Goal: Information Seeking & Learning: Check status

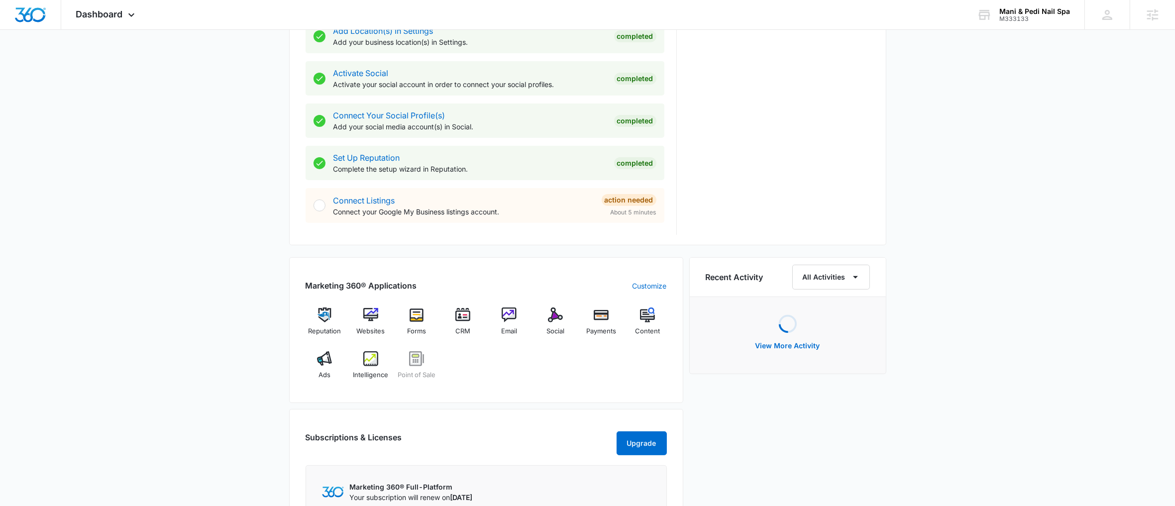
scroll to position [394, 0]
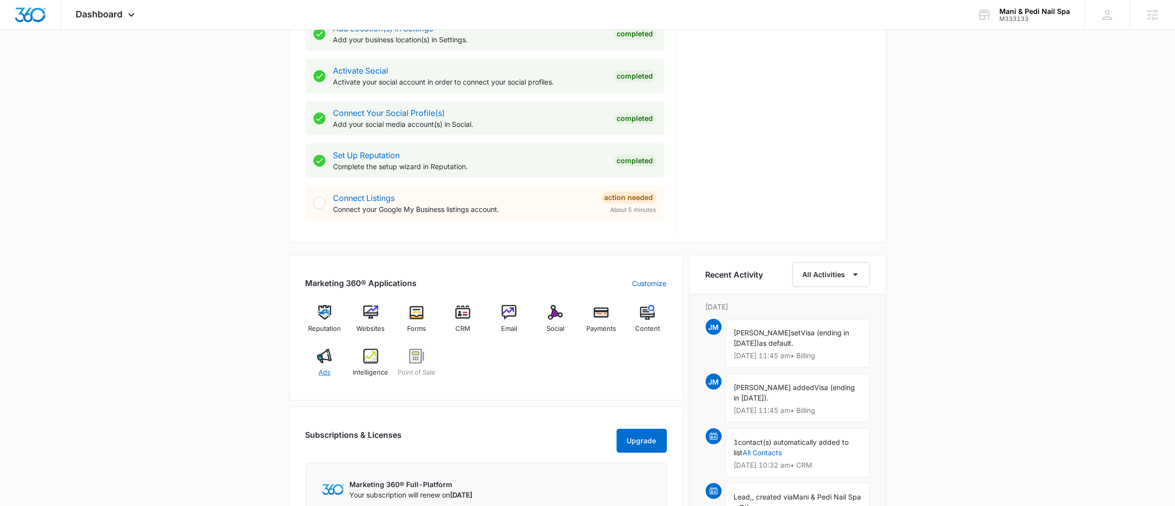
click at [327, 353] on img at bounding box center [324, 356] width 15 height 15
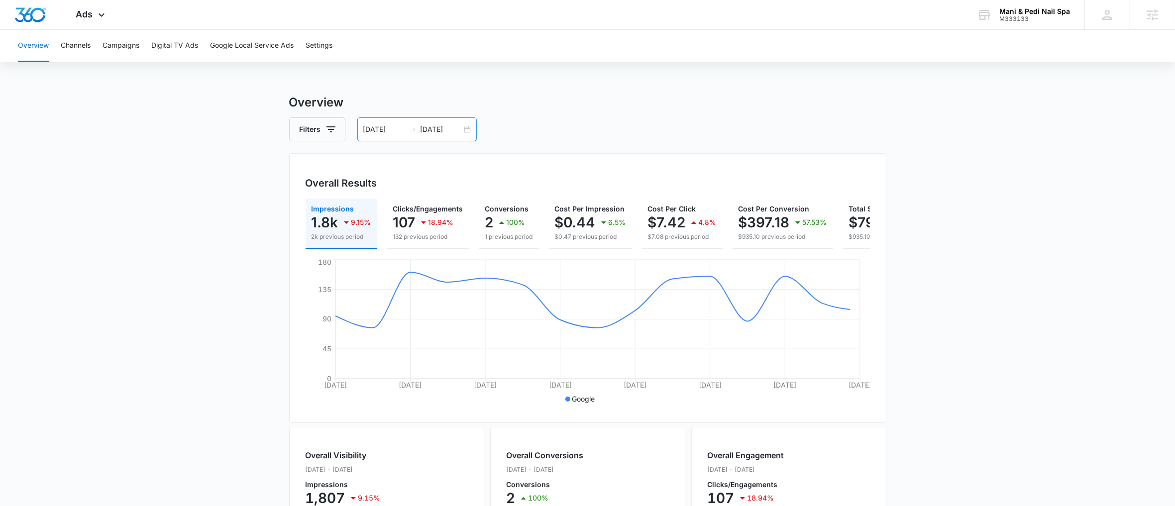
click at [469, 131] on div "[DATE] [DATE]" at bounding box center [416, 129] width 119 height 24
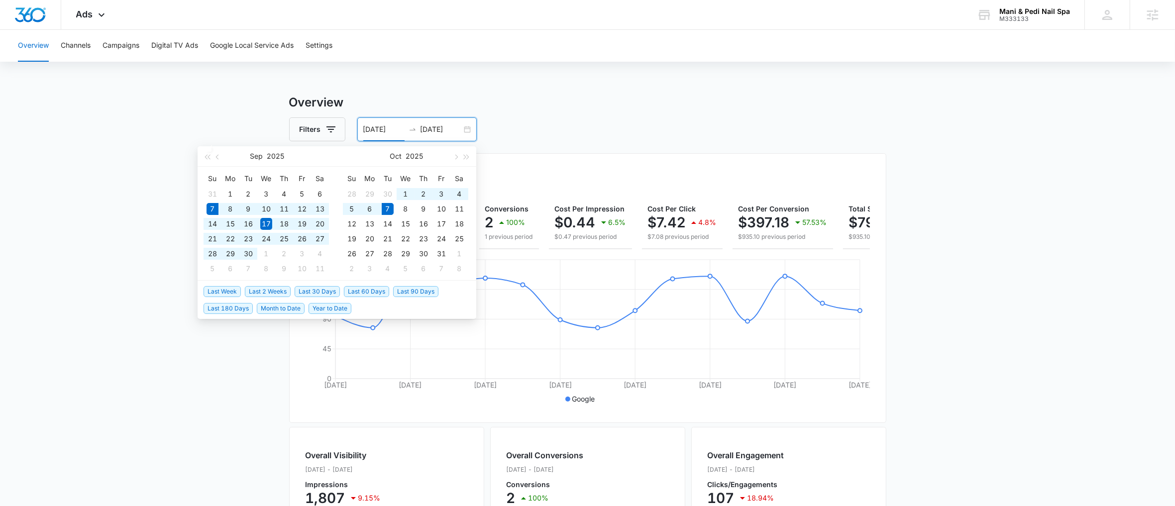
click at [305, 292] on span "Last 30 Days" at bounding box center [317, 291] width 45 height 11
type input "[DATE]"
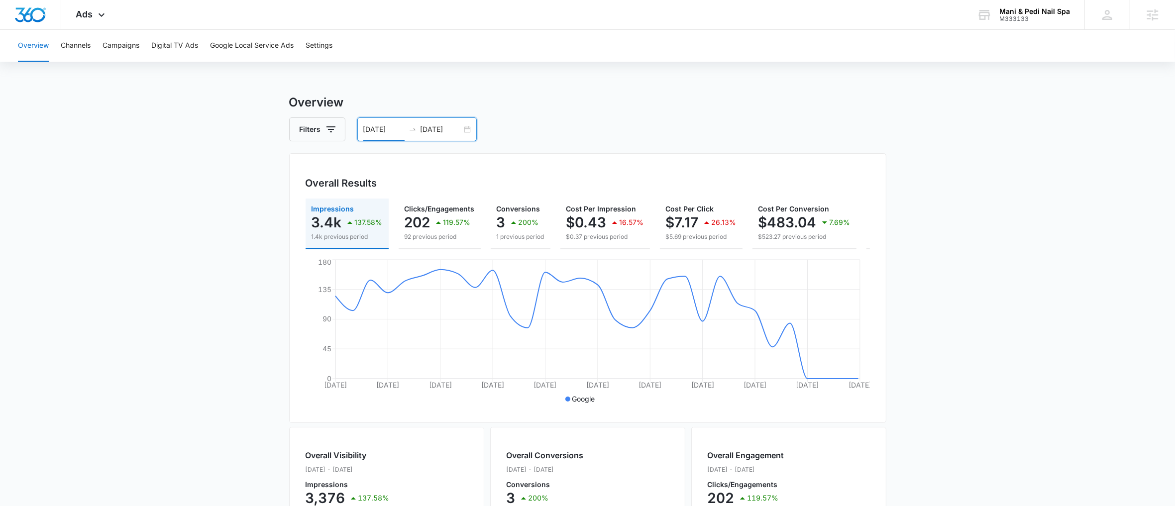
click at [470, 133] on div "[DATE] [DATE]" at bounding box center [416, 129] width 119 height 24
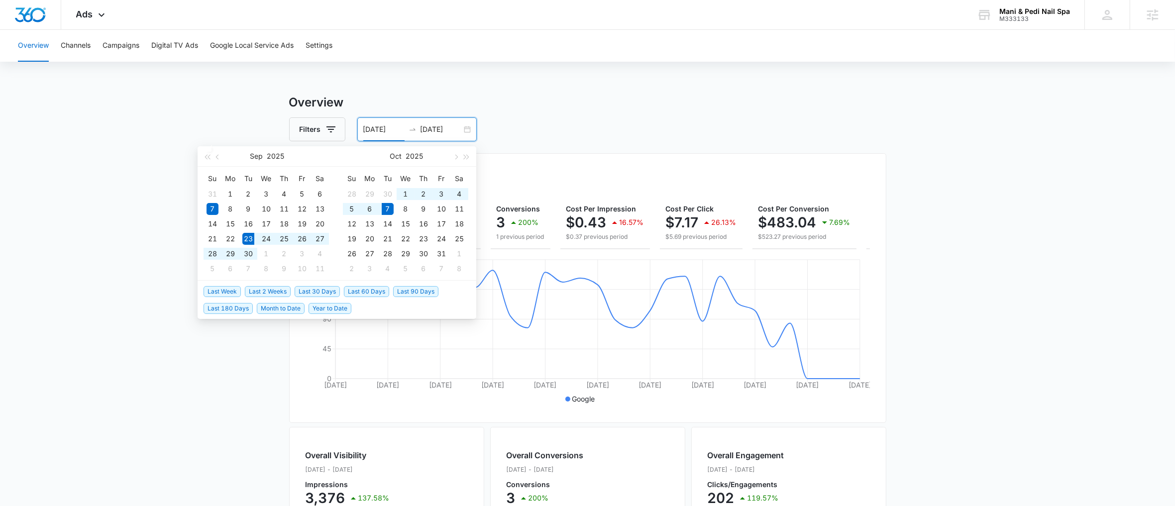
click at [273, 292] on span "Last 2 Weeks" at bounding box center [268, 291] width 46 height 11
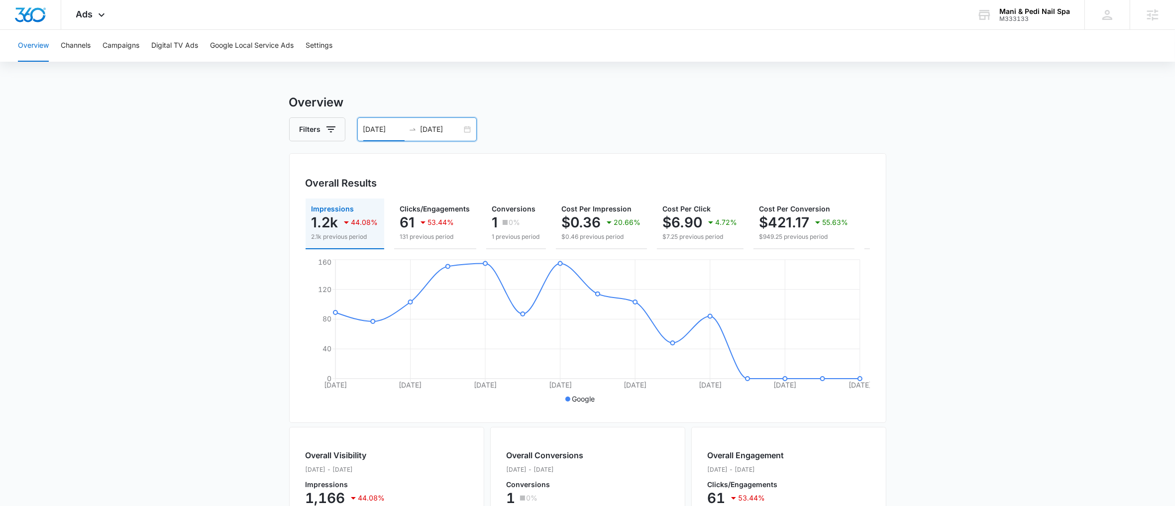
click at [464, 128] on div "[DATE] [DATE]" at bounding box center [416, 129] width 119 height 24
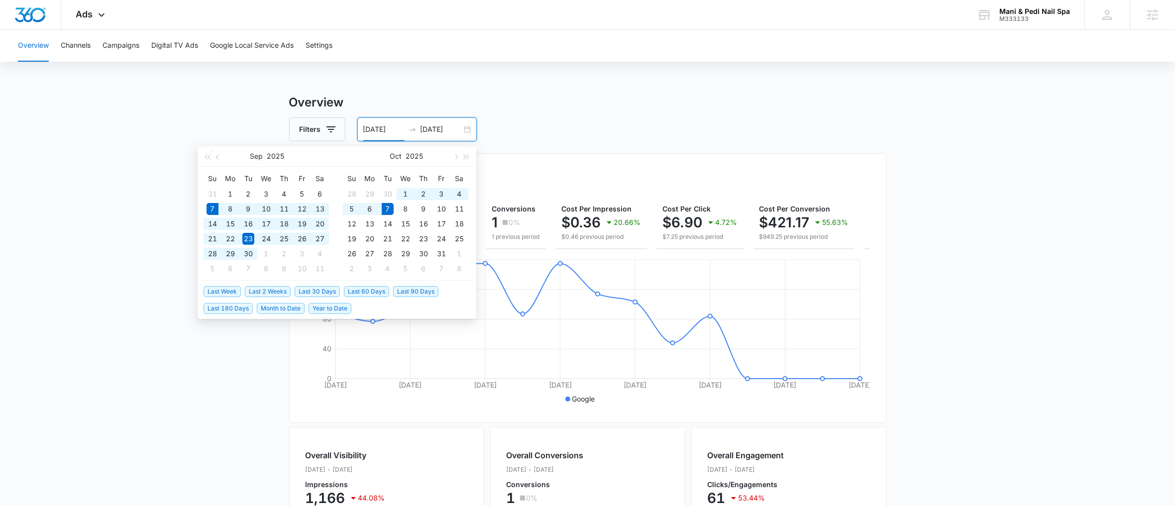
click at [313, 291] on span "Last 30 Days" at bounding box center [317, 291] width 45 height 11
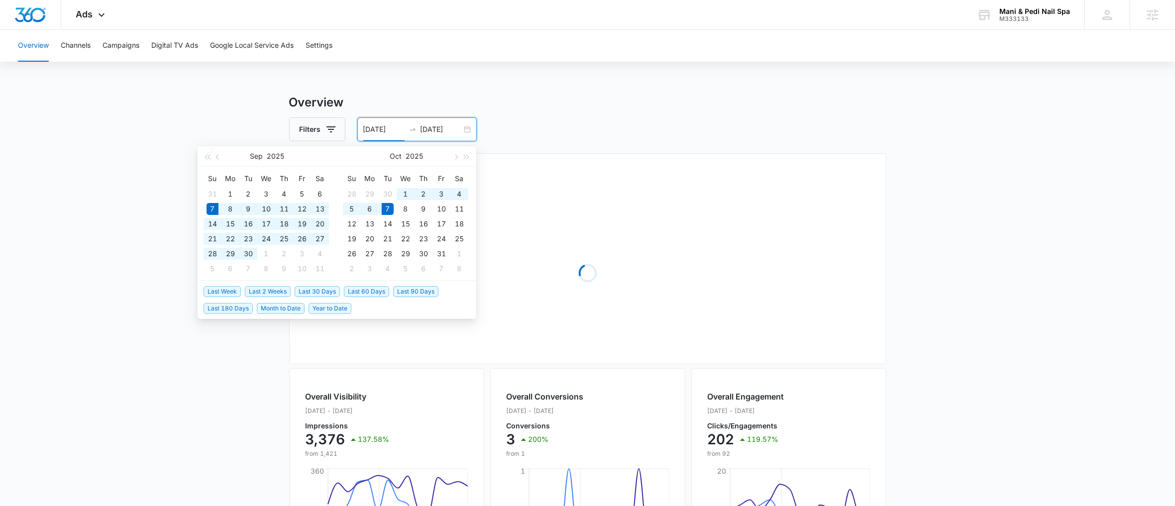
type input "[DATE]"
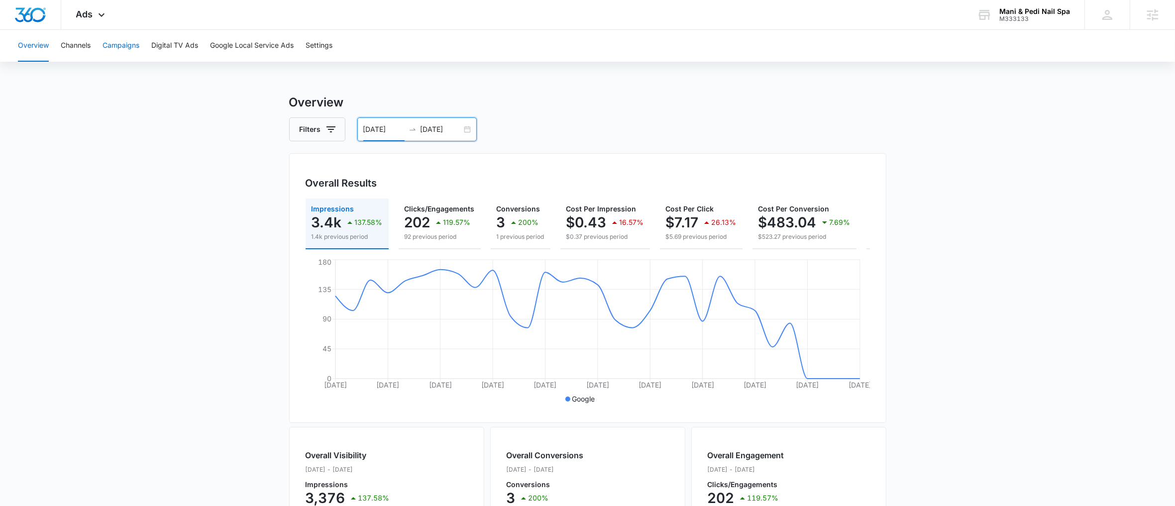
click at [133, 46] on button "Campaigns" at bounding box center [121, 46] width 37 height 32
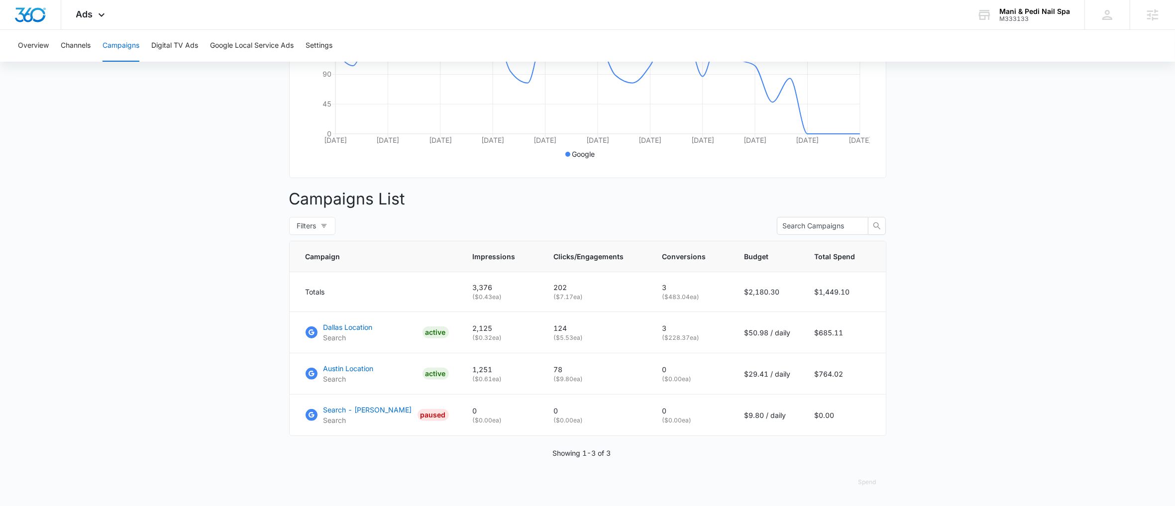
scroll to position [254, 0]
click at [354, 327] on p "Dallas Location" at bounding box center [348, 327] width 49 height 10
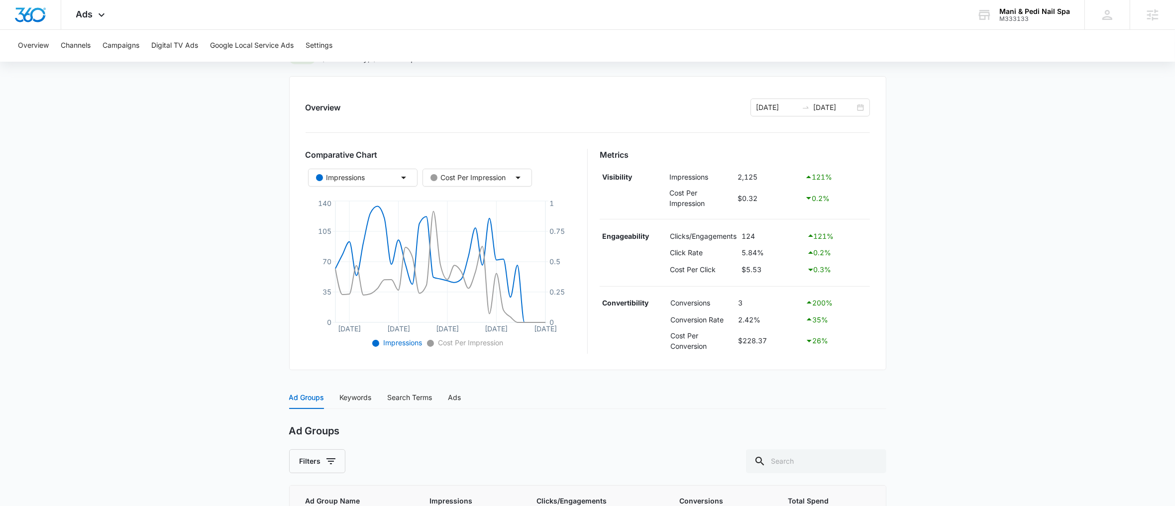
scroll to position [188, 0]
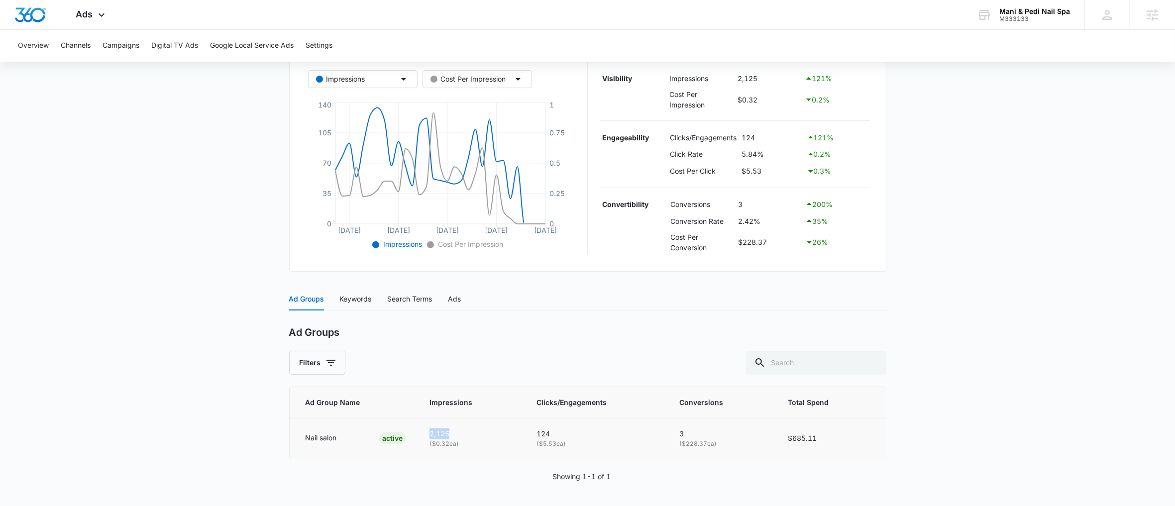
drag, startPoint x: 430, startPoint y: 435, endPoint x: 453, endPoint y: 436, distance: 23.0
click at [453, 436] on p "2,125" at bounding box center [471, 434] width 83 height 11
click at [512, 435] on td "2,125 ( $0.32 ea)" at bounding box center [471, 438] width 107 height 40
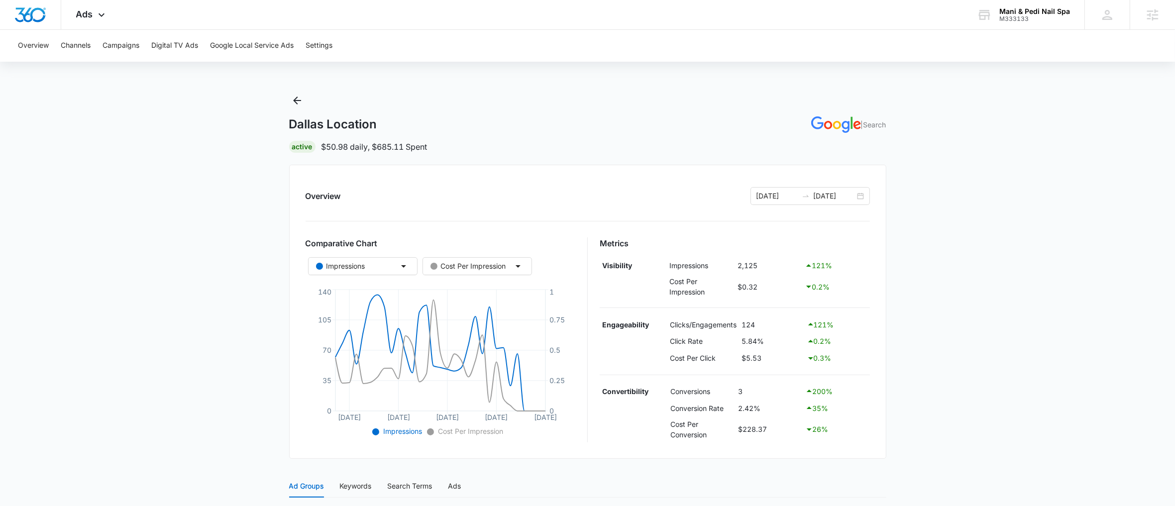
scroll to position [0, 0]
click at [860, 202] on div "09/07/2025 10/07/2025" at bounding box center [810, 197] width 119 height 18
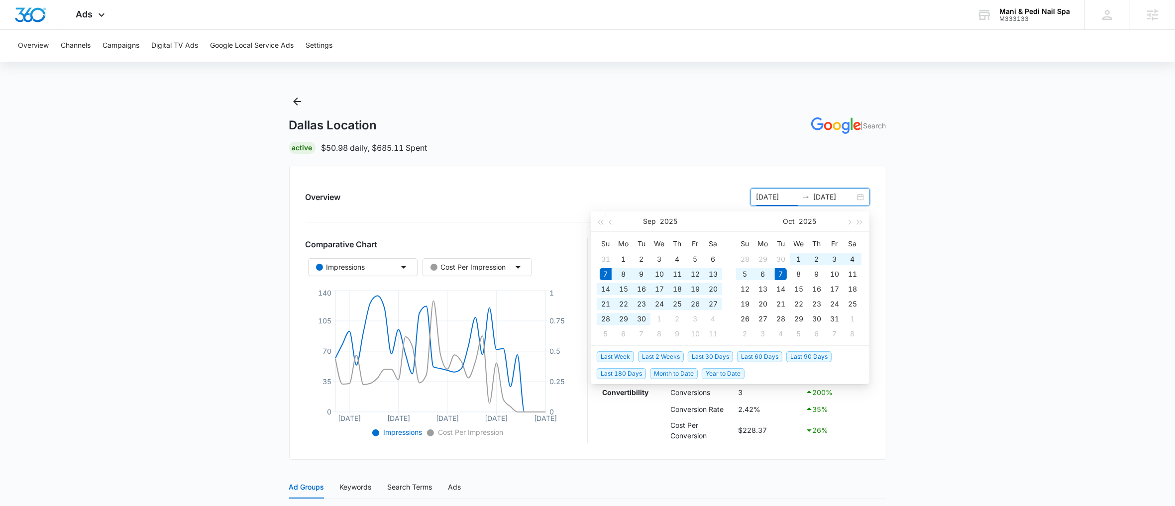
type input "[DATE]"
click at [624, 358] on span "Last Week" at bounding box center [615, 357] width 37 height 11
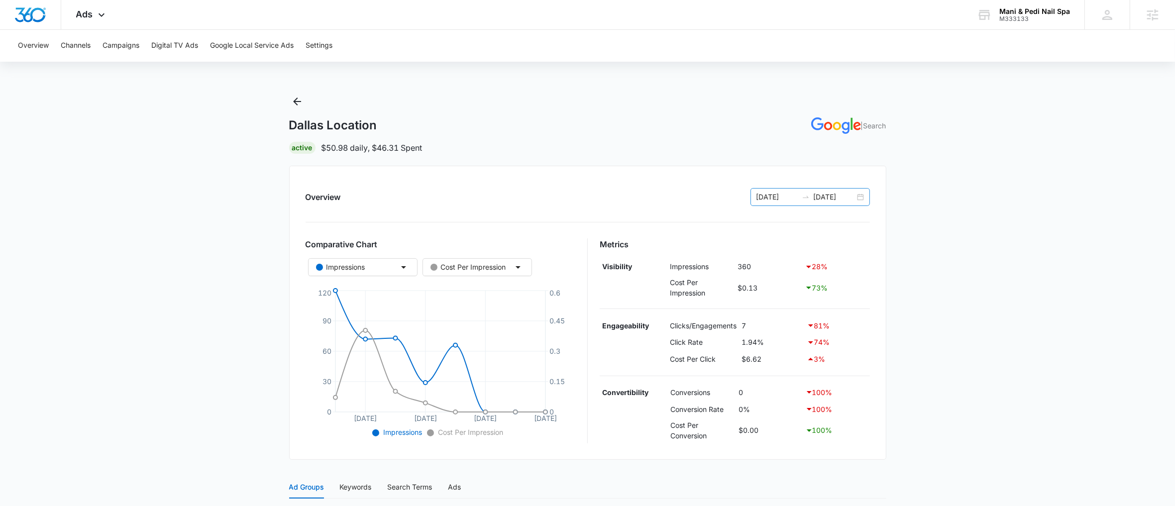
drag, startPoint x: 853, startPoint y: 206, endPoint x: 857, endPoint y: 197, distance: 10.3
click at [853, 206] on div "Overview 09/29/2025 10/06/2025 Comparative Chart Impressions Cost Per Impressio…" at bounding box center [587, 313] width 597 height 294
click at [857, 197] on div "09/29/2025 10/06/2025" at bounding box center [810, 197] width 119 height 18
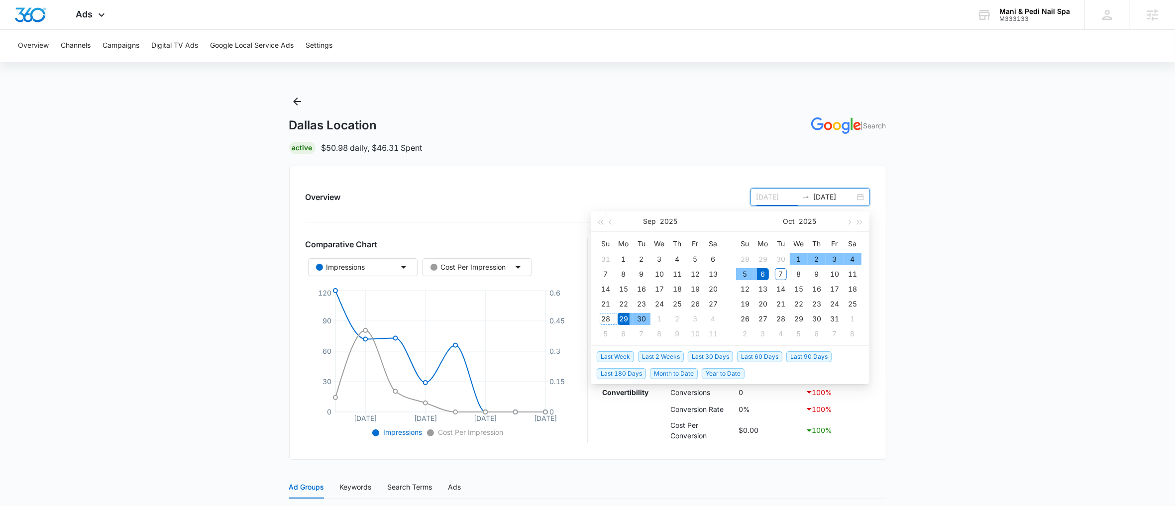
type input "[DATE]"
click at [653, 352] on span "Last 2 Weeks" at bounding box center [661, 357] width 46 height 11
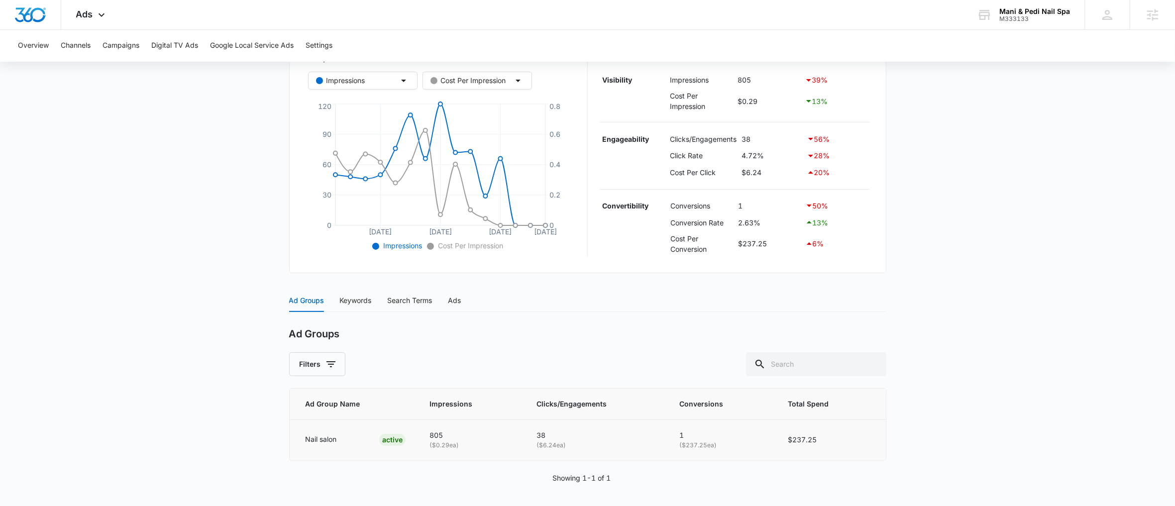
scroll to position [188, 0]
drag, startPoint x: 445, startPoint y: 438, endPoint x: 432, endPoint y: 440, distance: 13.0
click at [432, 440] on td "805 ( $0.29 ea)" at bounding box center [471, 438] width 107 height 40
click at [436, 438] on p "805" at bounding box center [471, 434] width 83 height 11
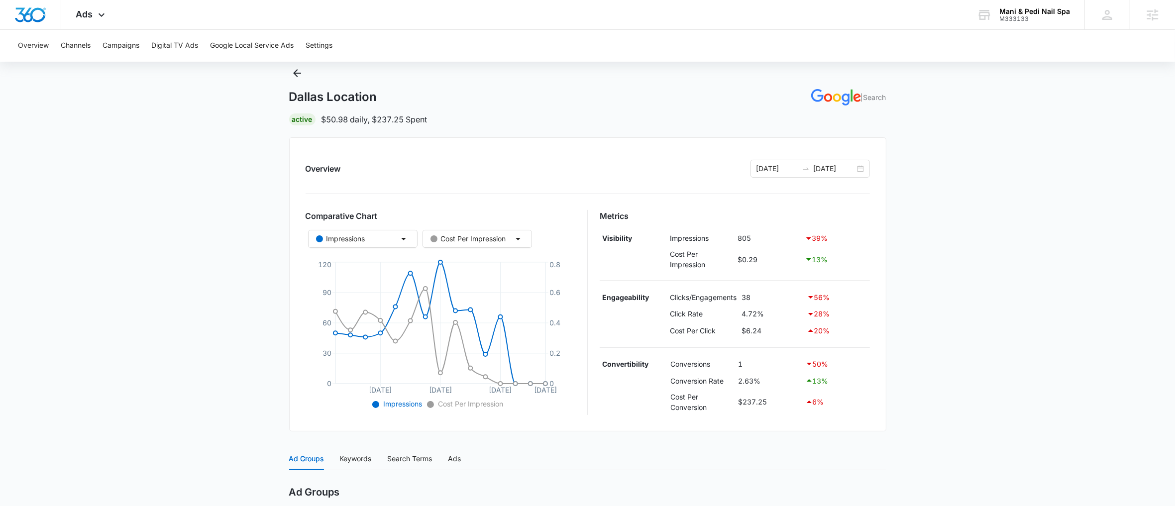
scroll to position [0, 0]
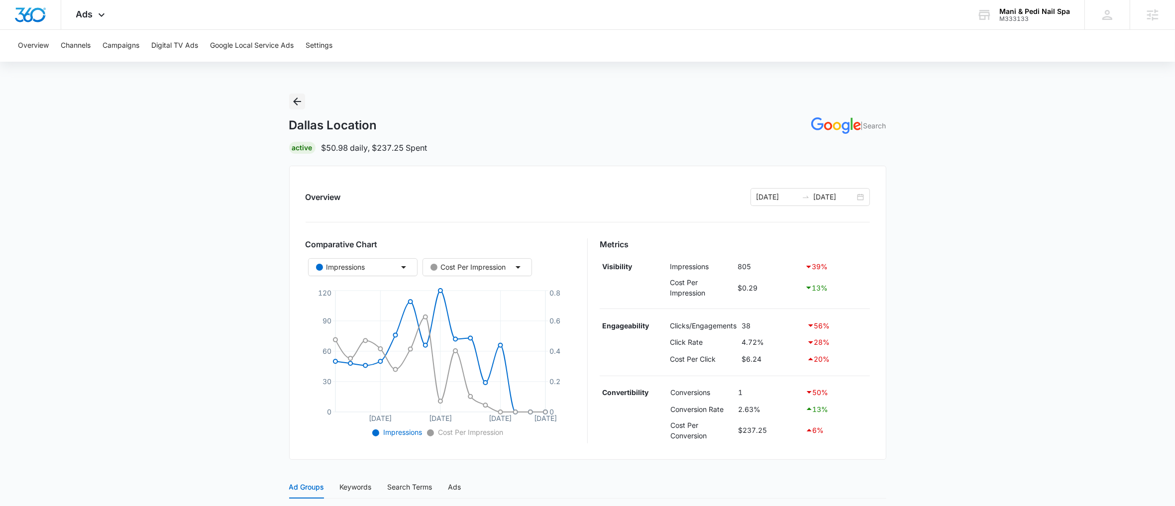
click at [291, 104] on icon "Back" at bounding box center [297, 102] width 12 height 12
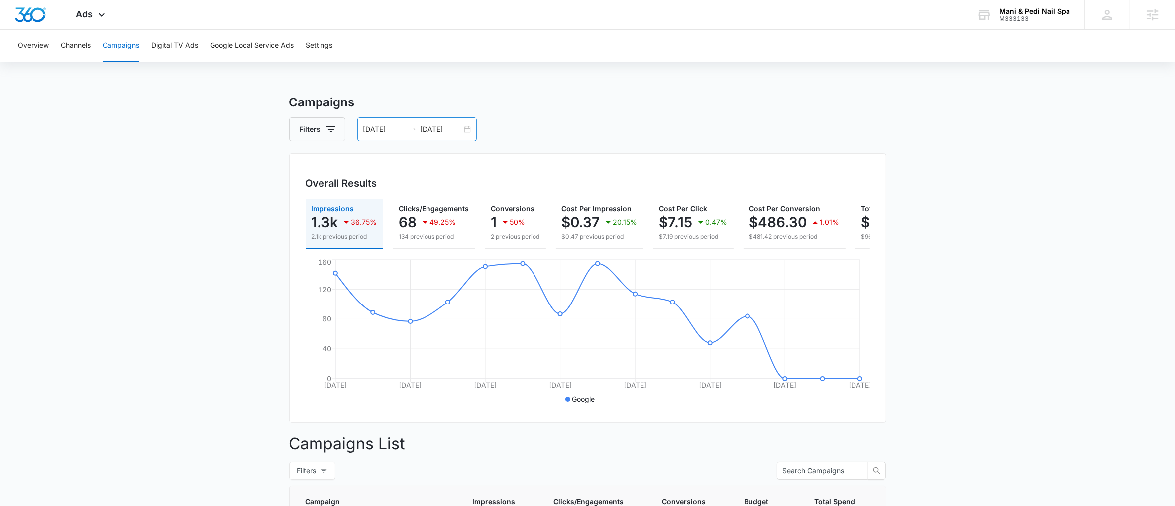
click at [471, 132] on div "[DATE] [DATE]" at bounding box center [416, 129] width 119 height 24
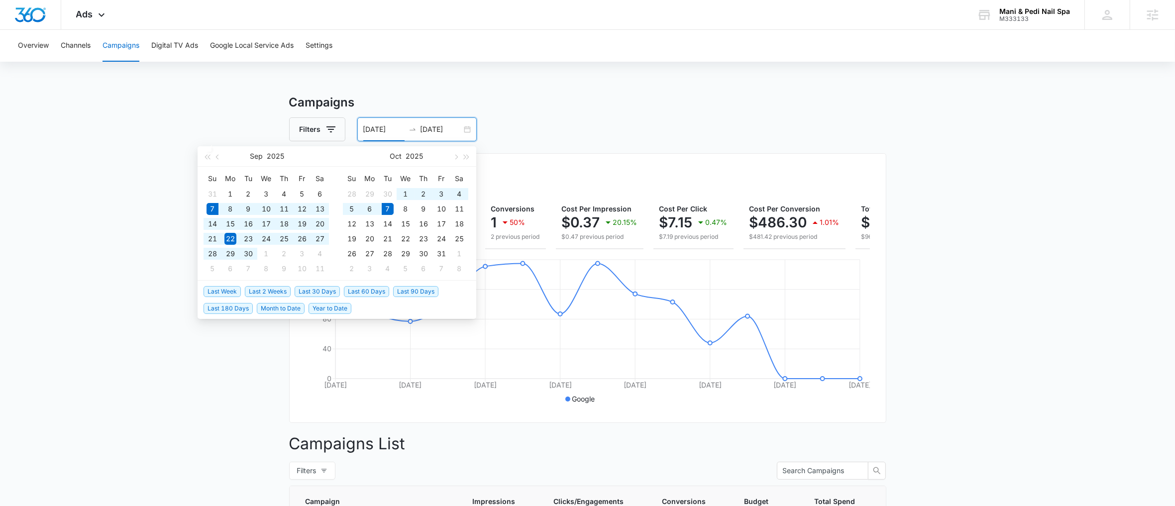
click at [313, 291] on span "Last 30 Days" at bounding box center [317, 291] width 45 height 11
type input "[DATE]"
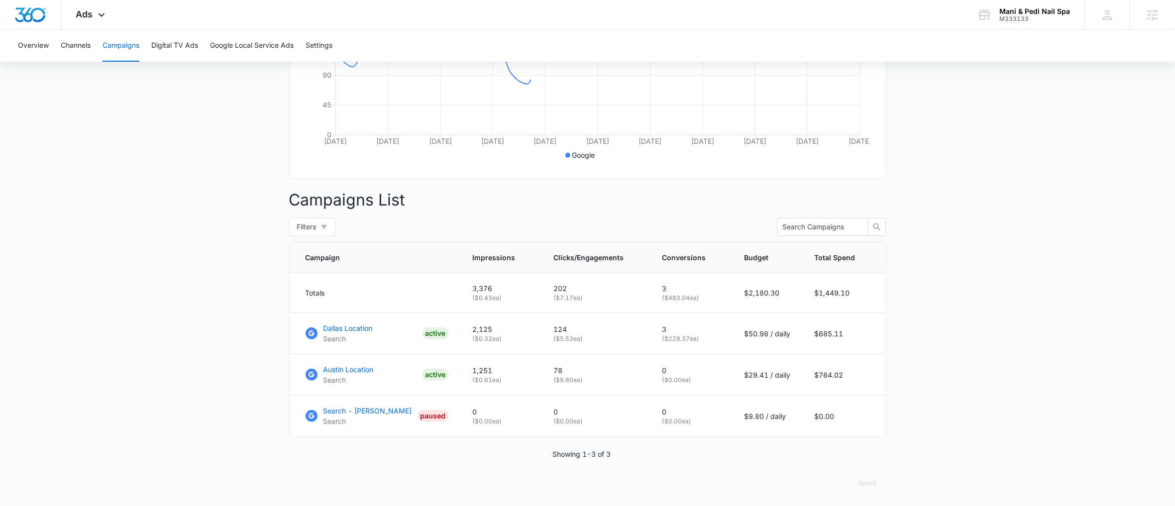
scroll to position [254, 0]
click at [545, 391] on td "78 ( $9.80 ea)" at bounding box center [596, 373] width 109 height 41
drag, startPoint x: 552, startPoint y: 383, endPoint x: 579, endPoint y: 380, distance: 26.5
click at [579, 380] on td "78 ( $9.80 ea)" at bounding box center [596, 373] width 109 height 41
click at [567, 373] on p "78" at bounding box center [596, 369] width 85 height 10
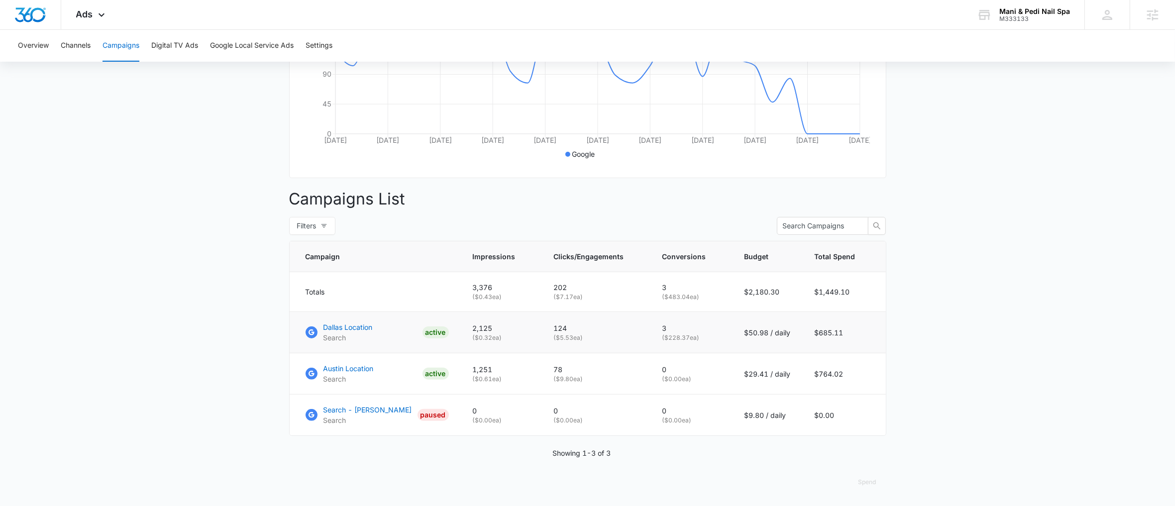
click at [583, 325] on p "124" at bounding box center [596, 328] width 85 height 10
click at [582, 325] on p "124" at bounding box center [596, 328] width 85 height 10
click at [590, 365] on p "78" at bounding box center [596, 369] width 85 height 10
click at [589, 365] on p "78" at bounding box center [596, 369] width 85 height 10
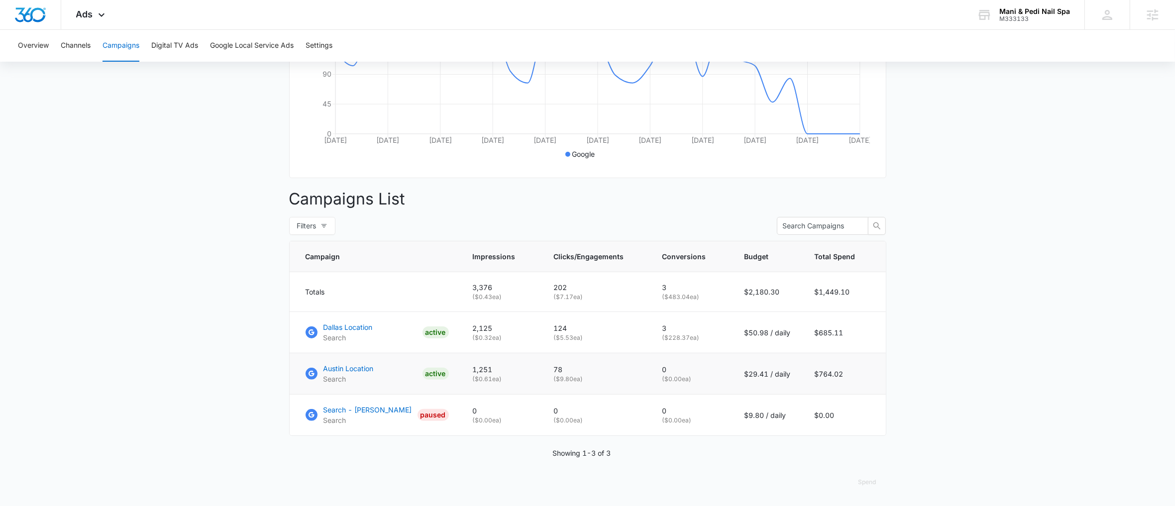
click at [585, 367] on p "78" at bounding box center [596, 369] width 85 height 10
click at [565, 376] on p "( $9.80 ea)" at bounding box center [596, 379] width 85 height 9
click at [565, 368] on p "78" at bounding box center [596, 369] width 85 height 10
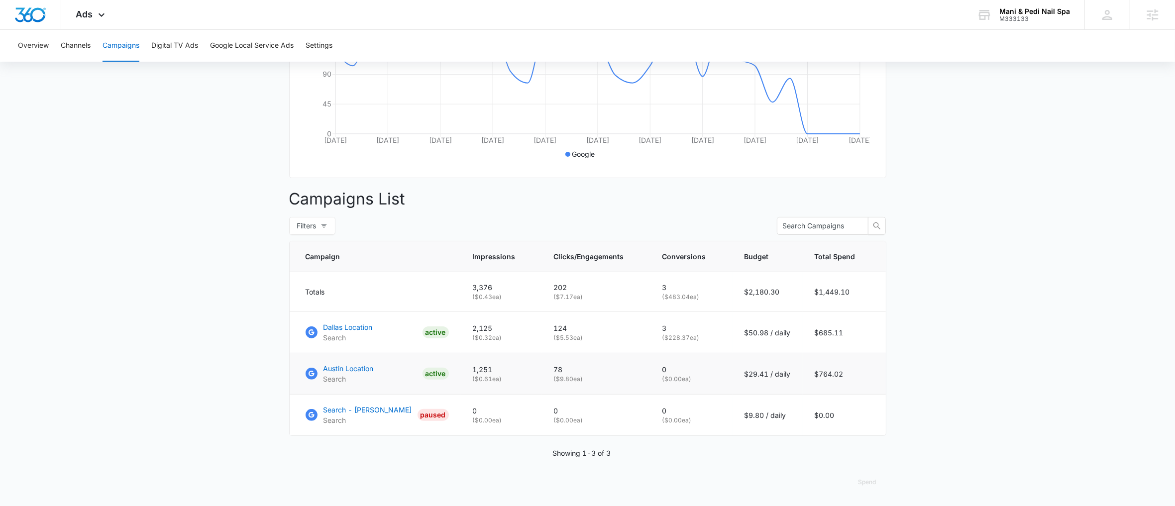
click at [565, 368] on p "78" at bounding box center [596, 369] width 85 height 10
click at [858, 175] on div "Overall Results Impressions 3.4k 137.58% 1.4k previous period Clicks/Engagement…" at bounding box center [587, 43] width 597 height 270
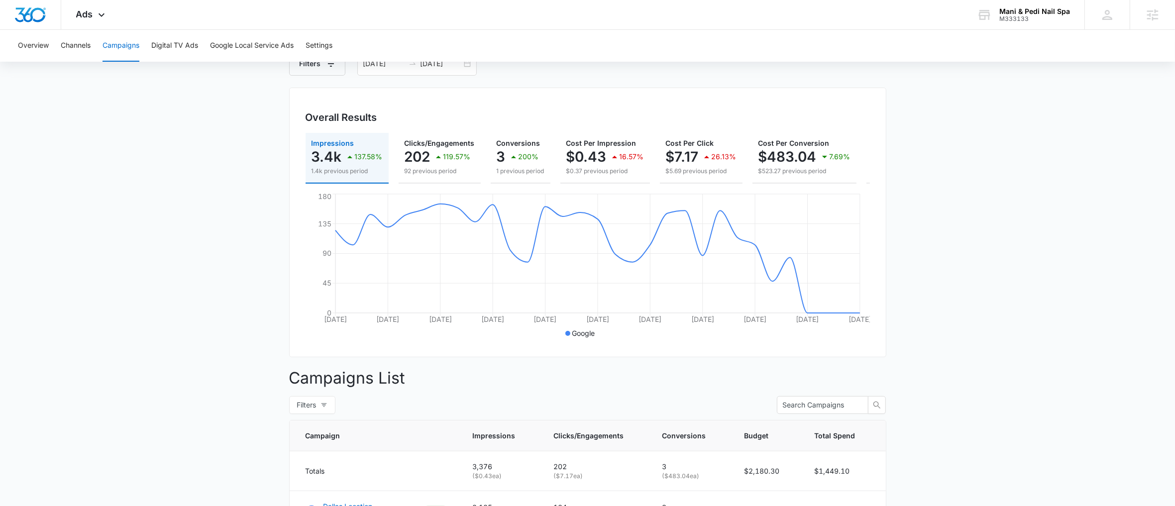
click at [936, 237] on main "Campaigns Filters 09/07/2025 10/07/2025 Overall Results Impressions 3.4k 137.58…" at bounding box center [587, 357] width 1175 height 658
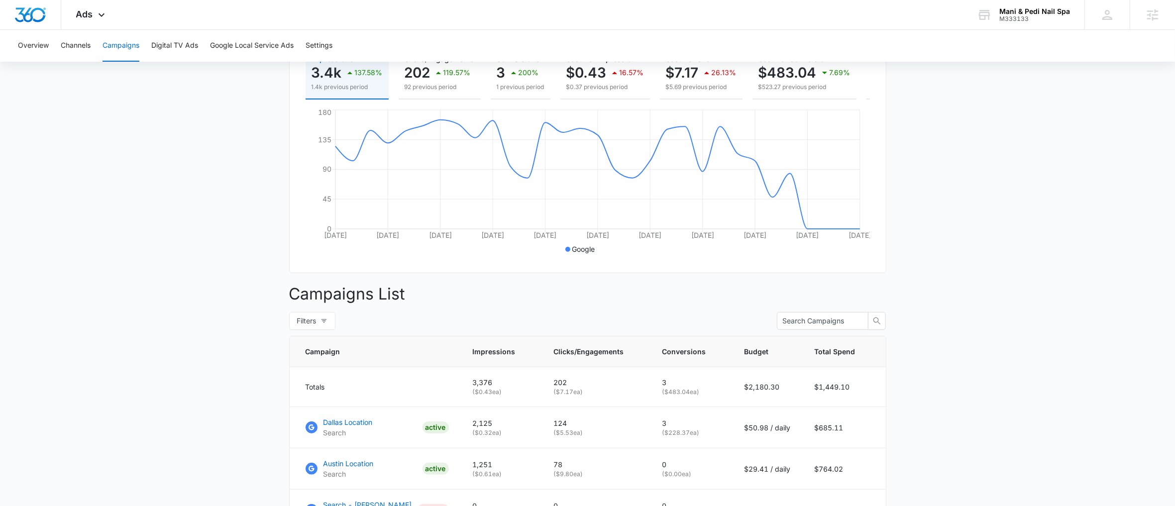
scroll to position [148, 0]
click at [918, 236] on main "Campaigns Filters 09/07/2025 10/07/2025 Overall Results Impressions 3.4k 137.58…" at bounding box center [587, 274] width 1175 height 658
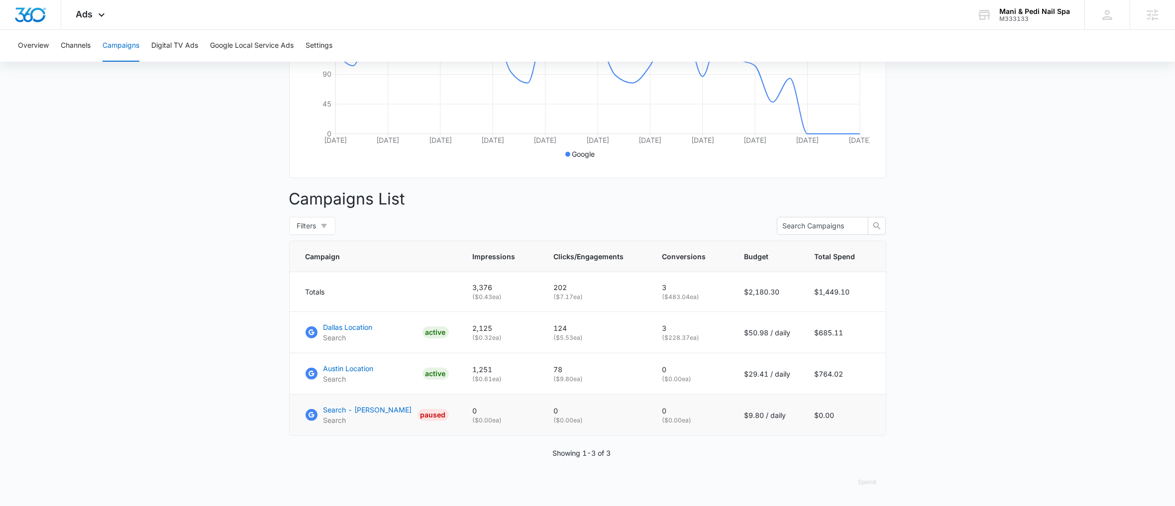
scroll to position [254, 0]
click at [76, 20] on div "Ads Apps Reputation Websites Forms CRM Email Social Payments POS Content Ads In…" at bounding box center [91, 14] width 61 height 29
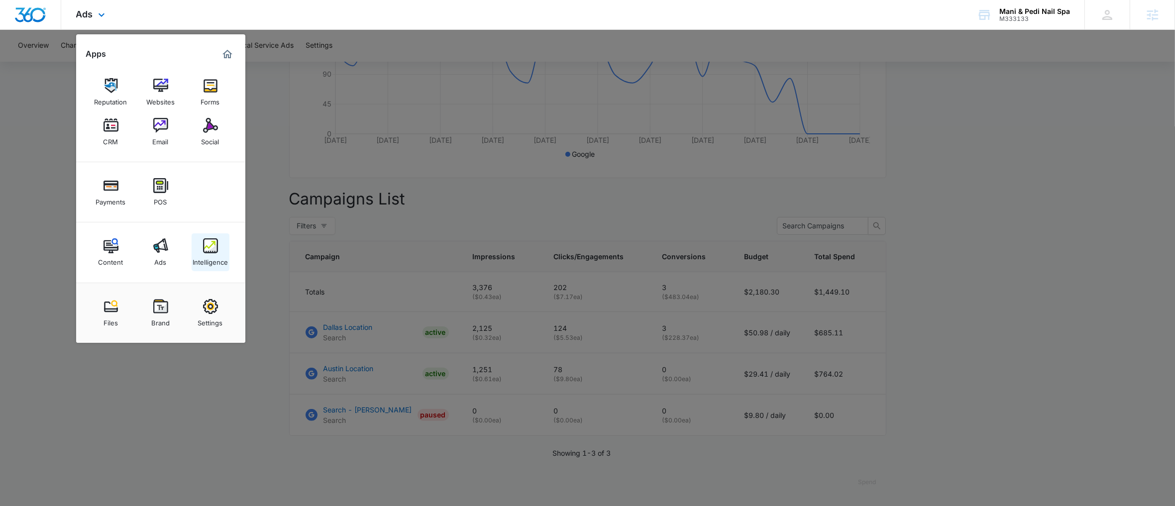
click at [209, 263] on div "Intelligence" at bounding box center [210, 259] width 35 height 13
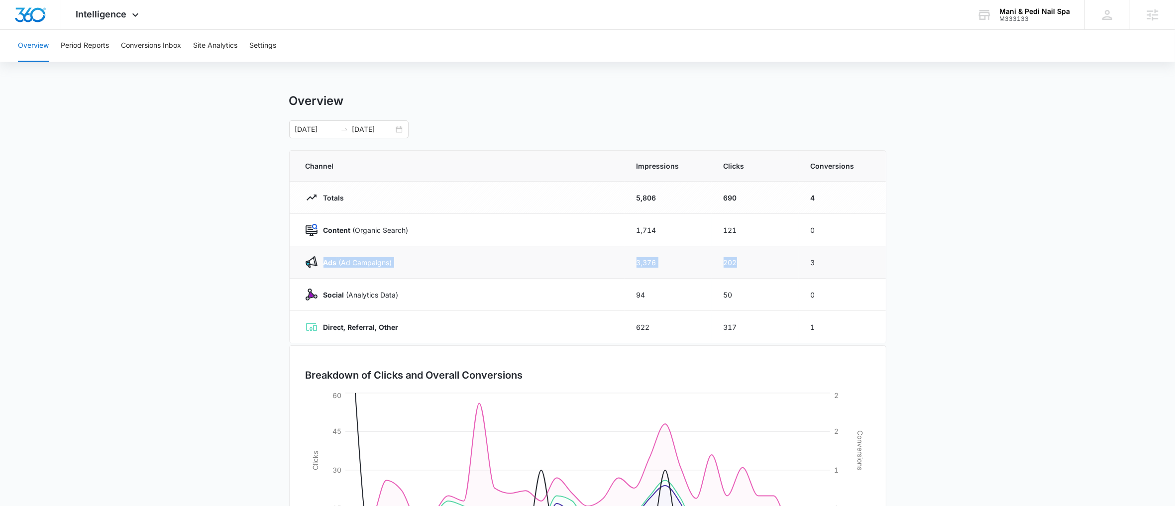
drag, startPoint x: 318, startPoint y: 258, endPoint x: 745, endPoint y: 265, distance: 426.7
click at [745, 265] on tr "Ads (Ad Campaigns) 3,376 202 3" at bounding box center [588, 262] width 596 height 32
click at [745, 265] on td "202" at bounding box center [755, 262] width 87 height 32
drag, startPoint x: 623, startPoint y: 268, endPoint x: 662, endPoint y: 261, distance: 39.9
click at [662, 261] on tr "Ads (Ad Campaigns) 3,376 202 3" at bounding box center [588, 262] width 596 height 32
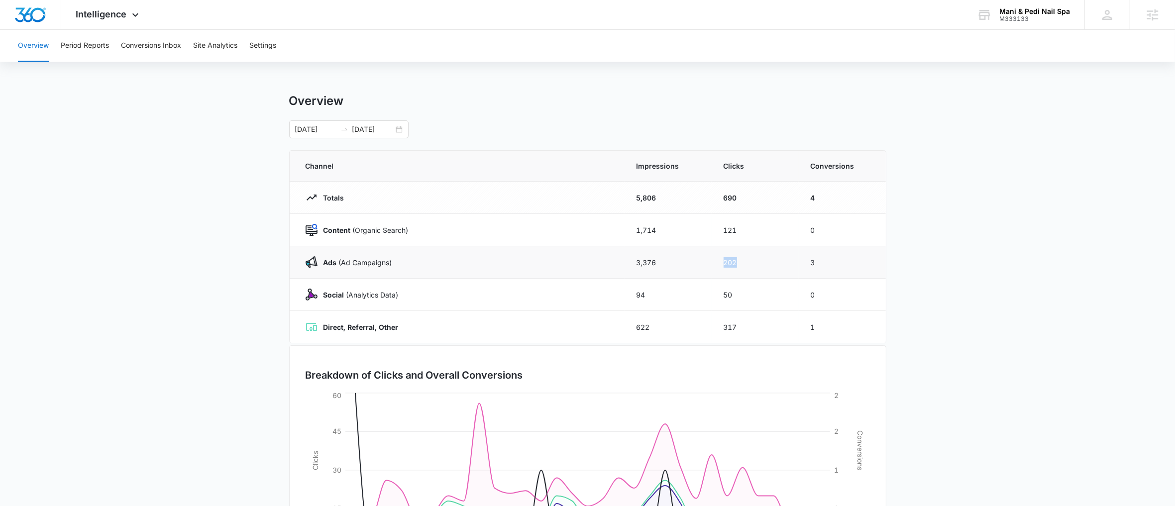
drag, startPoint x: 723, startPoint y: 263, endPoint x: 761, endPoint y: 259, distance: 37.6
click at [761, 259] on td "202" at bounding box center [755, 262] width 87 height 32
click at [762, 260] on td "202" at bounding box center [755, 262] width 87 height 32
drag, startPoint x: 323, startPoint y: 234, endPoint x: 830, endPoint y: 228, distance: 507.9
click at [830, 228] on tr "Content (Organic Search) 1,714 121 0" at bounding box center [588, 230] width 596 height 32
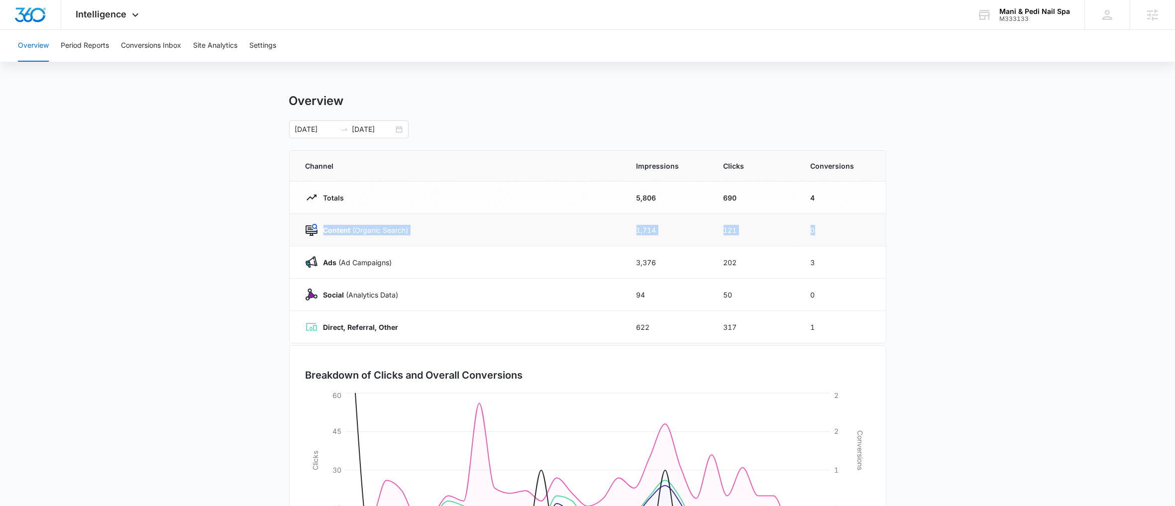
click at [830, 228] on td "0" at bounding box center [842, 230] width 87 height 32
click at [659, 236] on td "1,714" at bounding box center [668, 230] width 87 height 32
click at [720, 239] on td "121" at bounding box center [755, 230] width 87 height 32
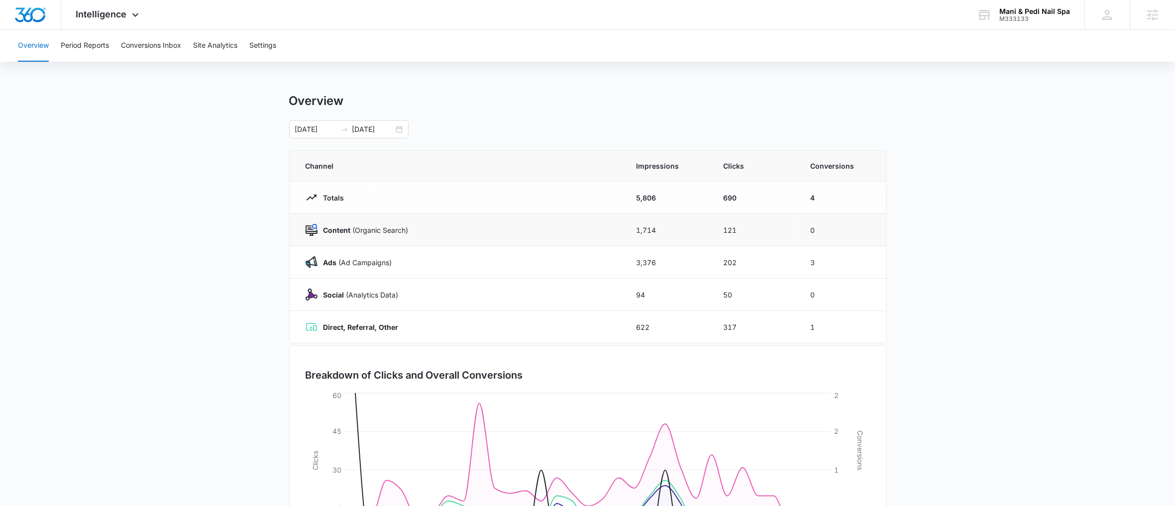
click at [644, 230] on td "1,714" at bounding box center [668, 230] width 87 height 32
click at [728, 236] on td "121" at bounding box center [755, 230] width 87 height 32
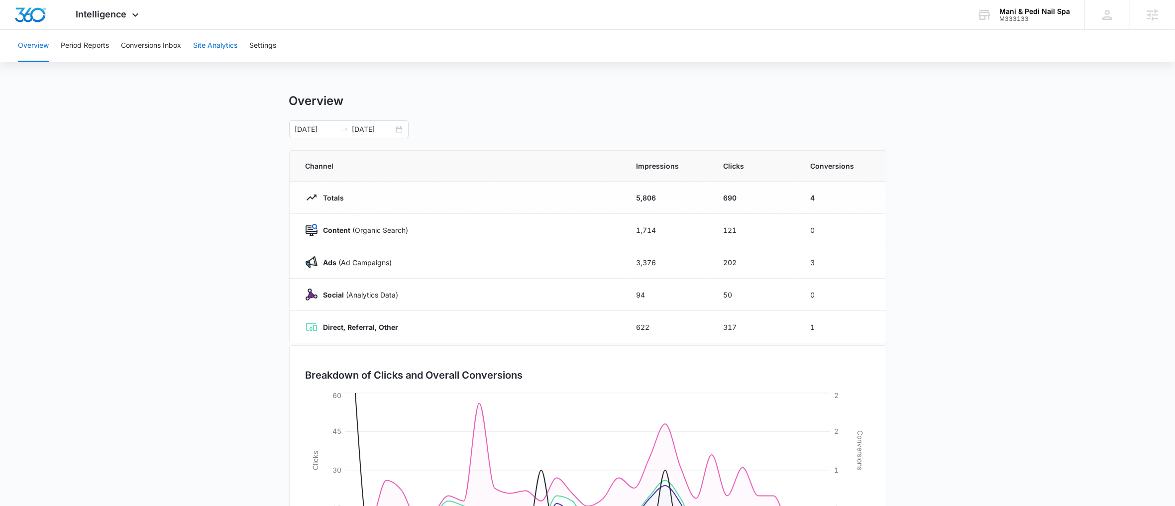
click at [225, 47] on button "Site Analytics" at bounding box center [215, 46] width 44 height 32
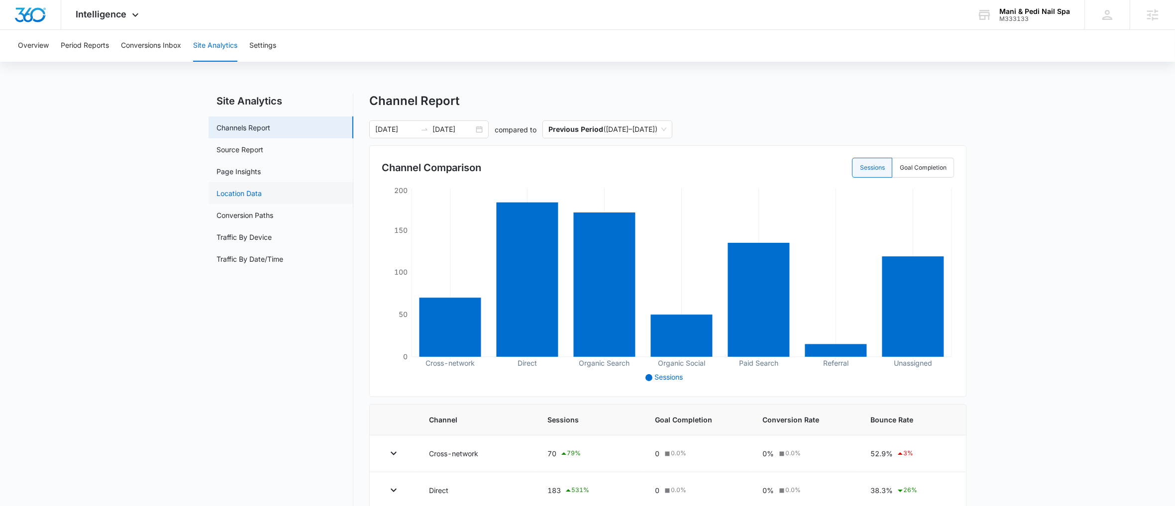
click at [247, 188] on link "Location Data" at bounding box center [239, 193] width 45 height 10
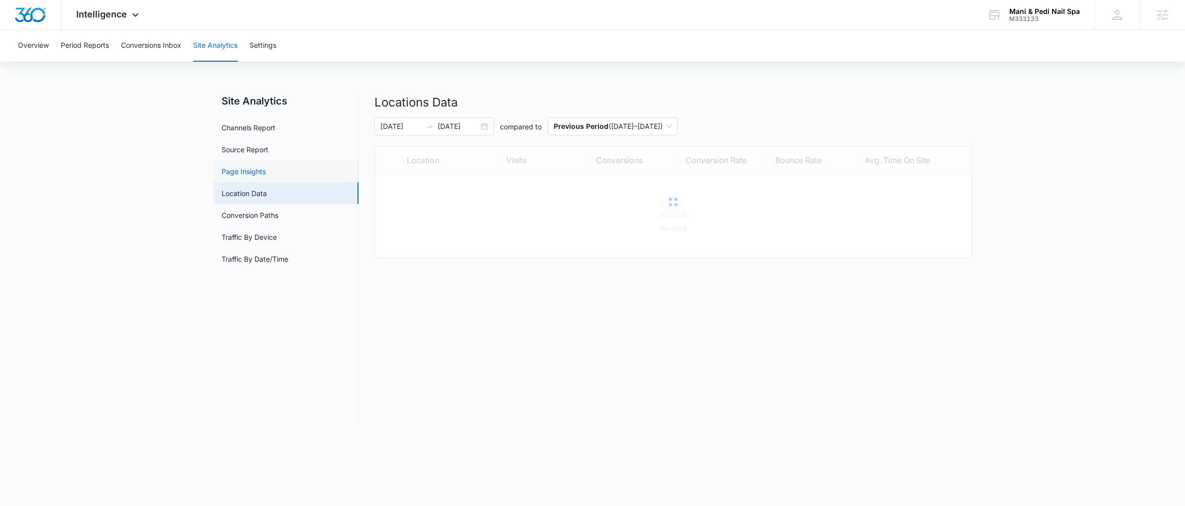
click at [253, 166] on link "Page Insights" at bounding box center [244, 171] width 44 height 10
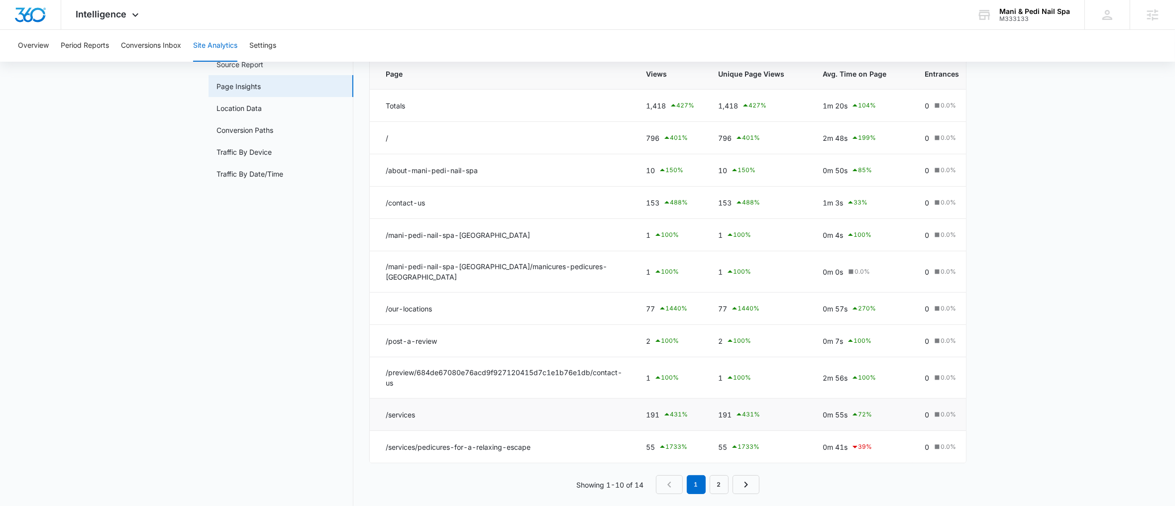
scroll to position [99, 0]
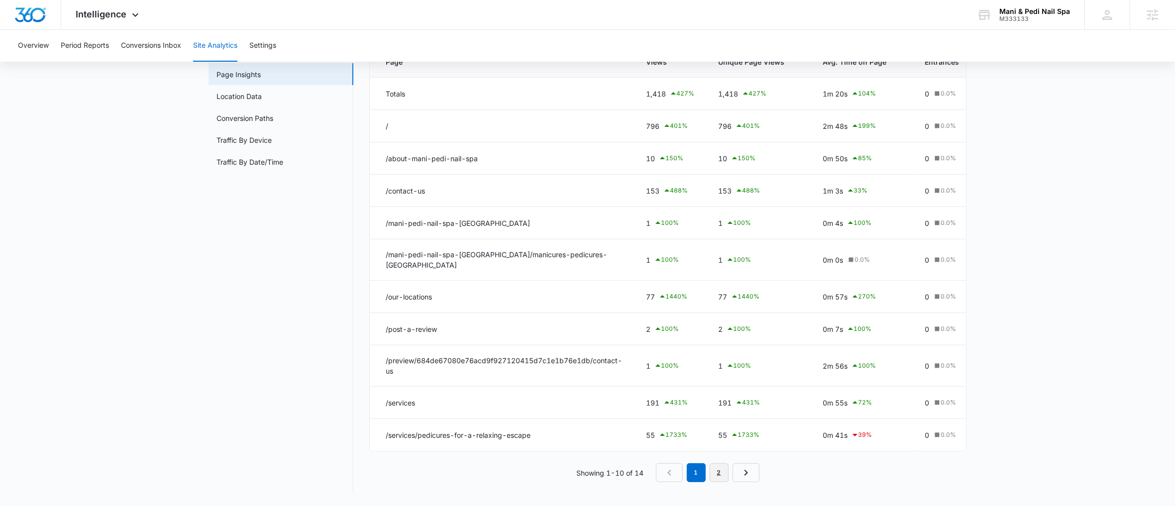
click at [715, 479] on link "2" at bounding box center [719, 473] width 19 height 19
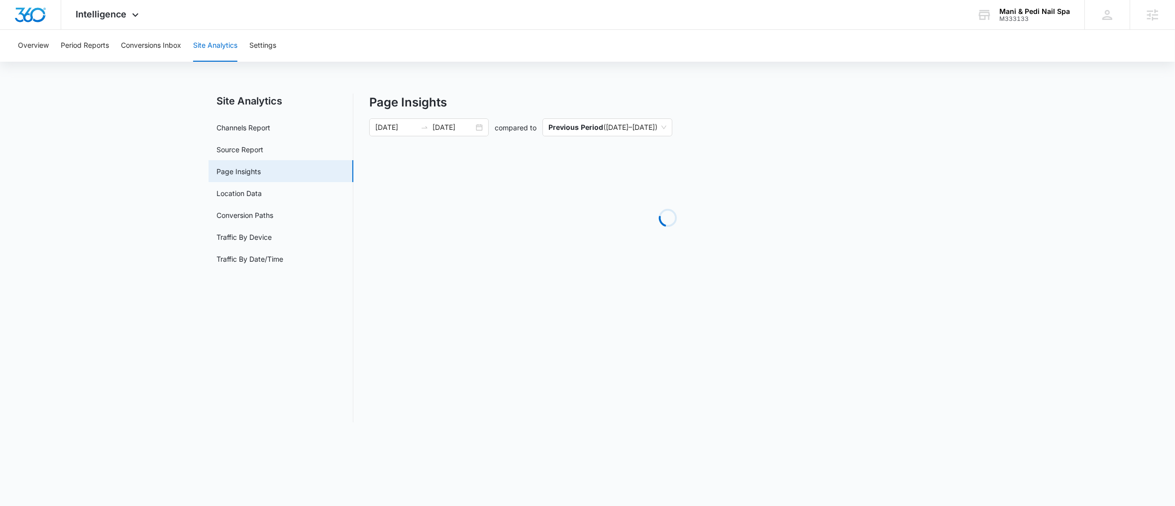
scroll to position [0, 0]
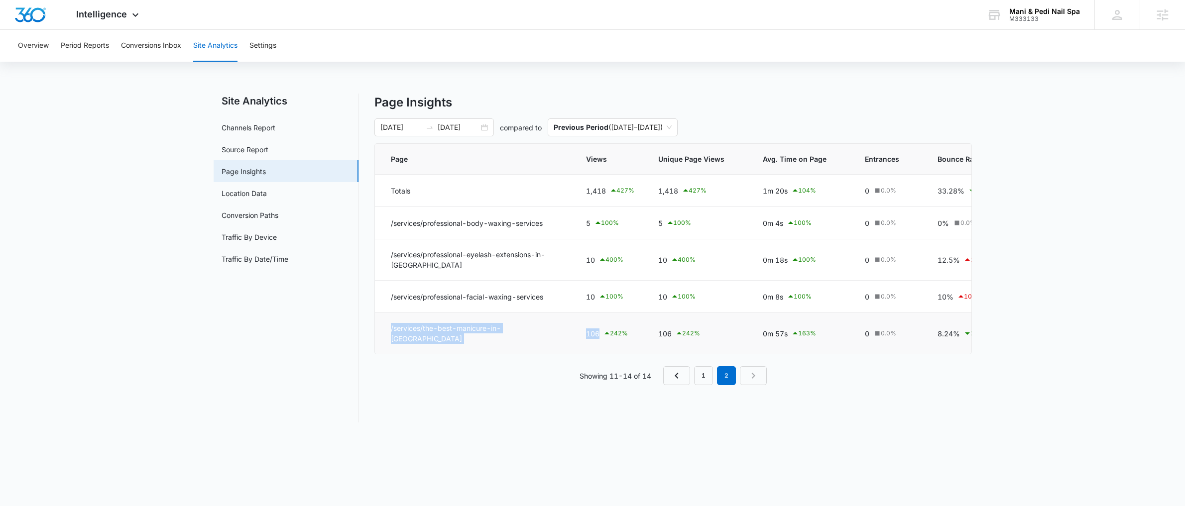
drag, startPoint x: 427, startPoint y: 322, endPoint x: 601, endPoint y: 333, distance: 175.1
click at [601, 333] on tr "/services/the-best-manicure-in-dallas 106 242 % 106 242 % 0m 57s 163 % 0 0.0 % …" at bounding box center [761, 333] width 772 height 41
click at [589, 331] on div "106 242 %" at bounding box center [610, 334] width 48 height 12
click at [590, 331] on div "106 242 %" at bounding box center [610, 334] width 48 height 12
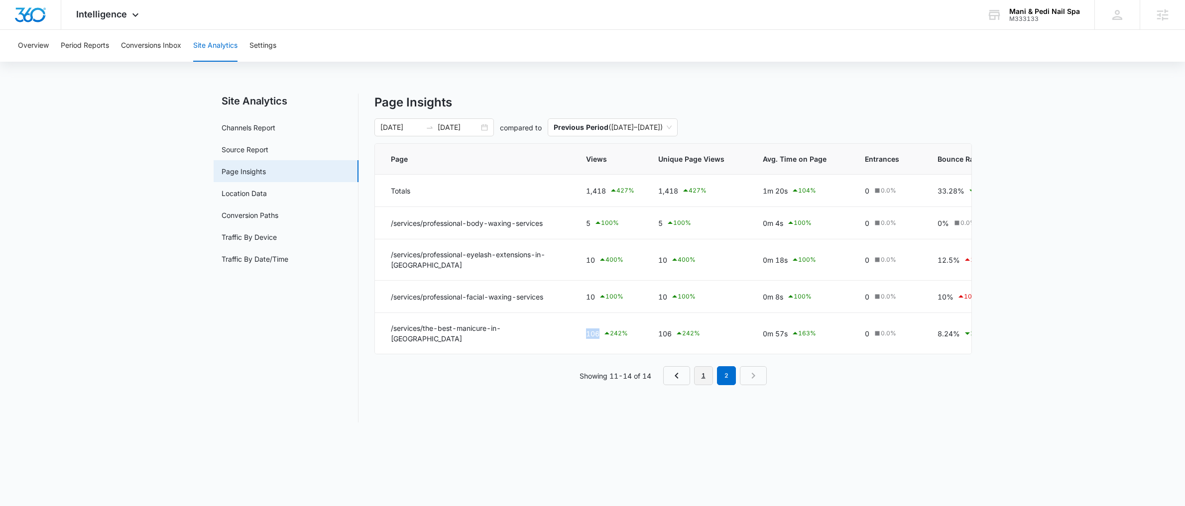
click at [698, 382] on link "1" at bounding box center [703, 375] width 19 height 19
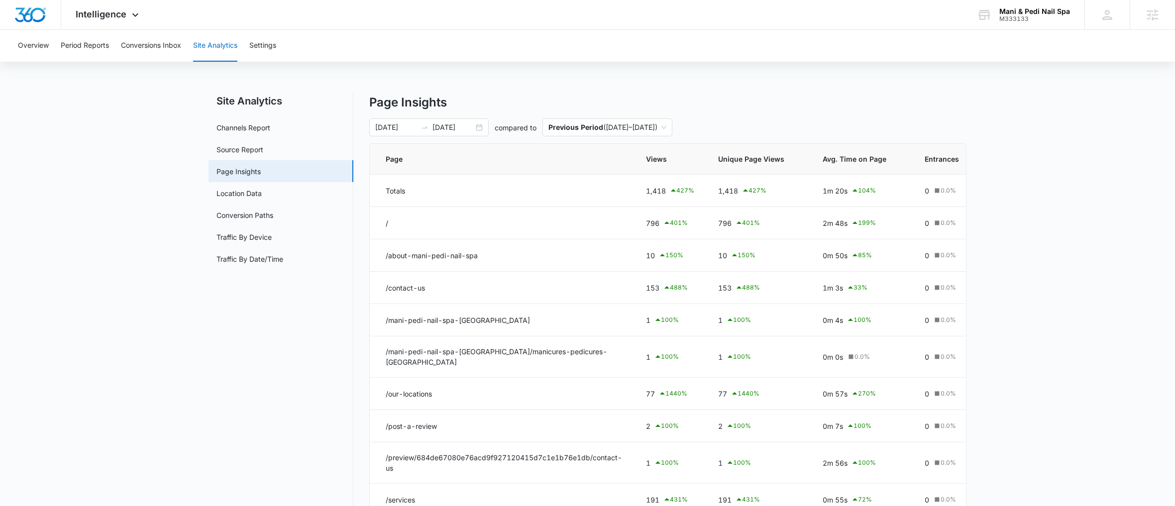
click at [337, 317] on nav "Site Analytics Channels Report Source Report Page Insights Location Data Conver…" at bounding box center [281, 343] width 145 height 498
click at [126, 16] on div "Intelligence Apps Reputation Websites Forms CRM Email Social Payments POS Conte…" at bounding box center [108, 14] width 95 height 29
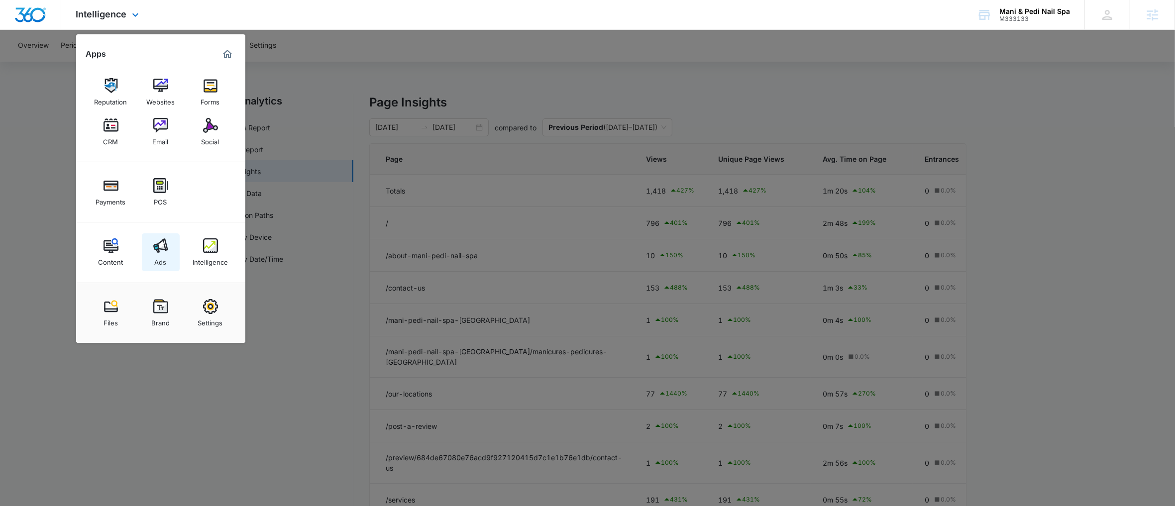
click at [155, 245] on img at bounding box center [160, 245] width 15 height 15
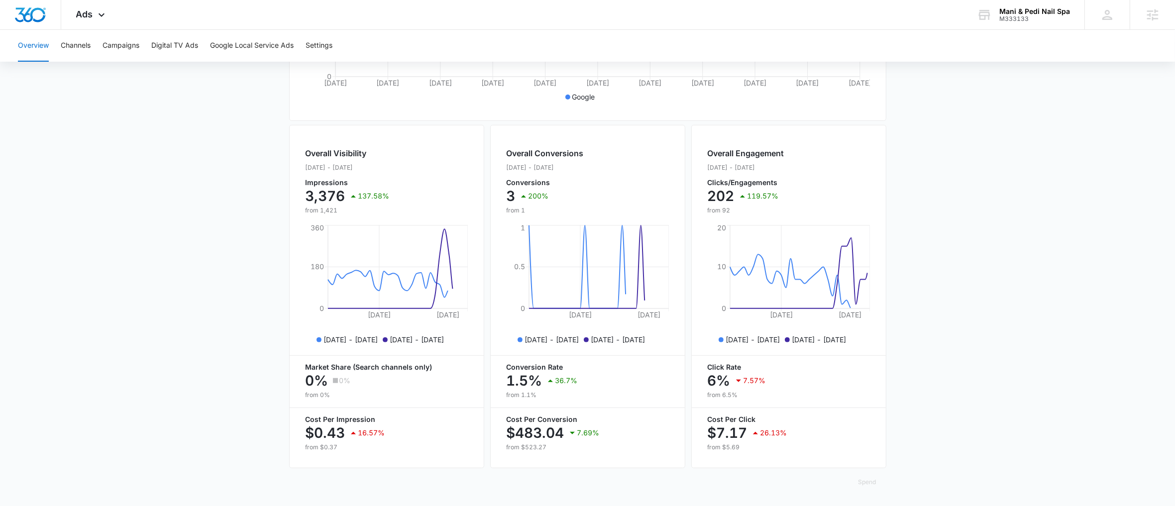
scroll to position [311, 0]
click at [130, 45] on button "Campaigns" at bounding box center [121, 46] width 37 height 32
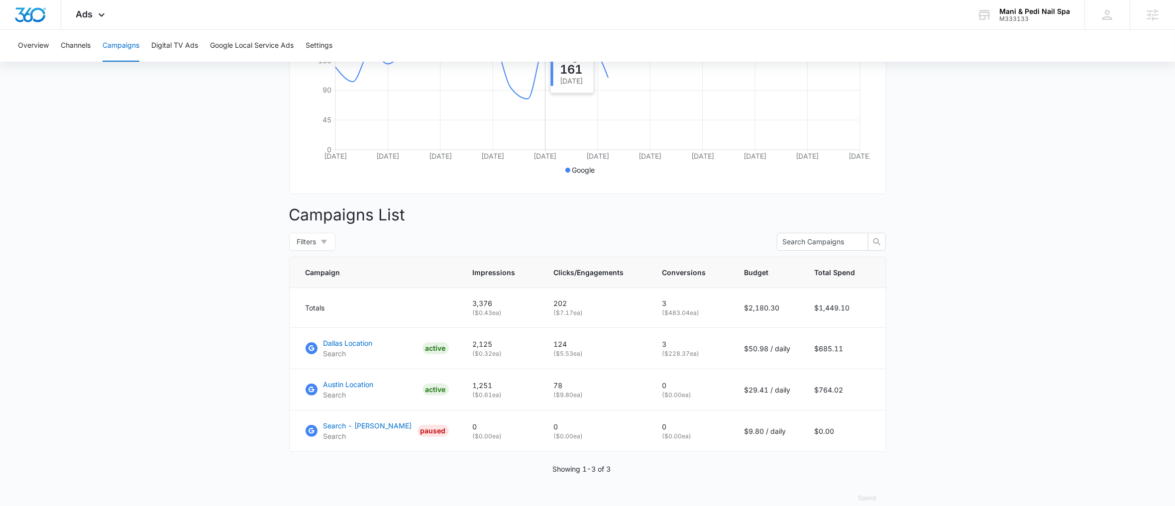
scroll to position [254, 0]
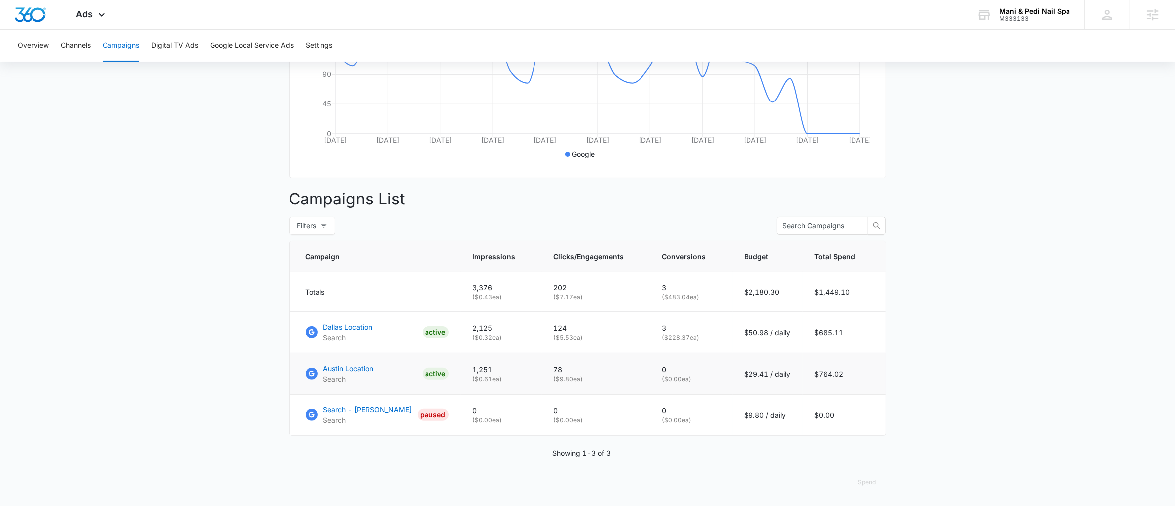
click at [761, 370] on p "$29.41 / daily" at bounding box center [768, 374] width 46 height 10
click at [773, 328] on p "$50.98 / daily" at bounding box center [768, 333] width 46 height 10
click at [760, 336] on p "$50.98 / daily" at bounding box center [768, 333] width 46 height 10
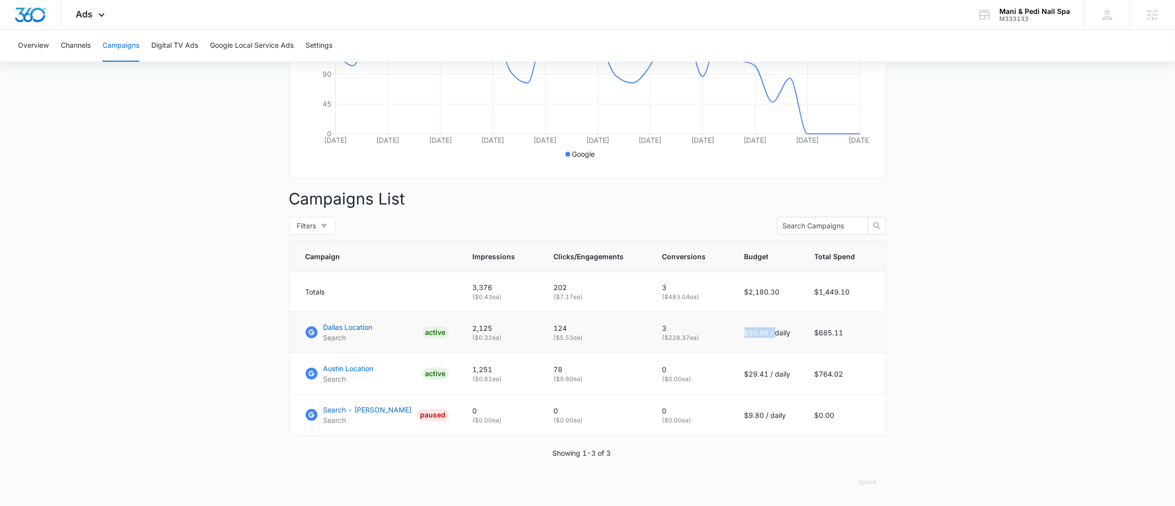
drag, startPoint x: 775, startPoint y: 332, endPoint x: 739, endPoint y: 337, distance: 35.8
click at [739, 337] on td "$50.98 / daily" at bounding box center [768, 332] width 70 height 41
click at [772, 378] on p "$29.41 / daily" at bounding box center [768, 374] width 46 height 10
click at [799, 321] on td "$50.98 / daily" at bounding box center [768, 332] width 70 height 41
click at [798, 321] on td "$50.98 / daily" at bounding box center [768, 332] width 70 height 41
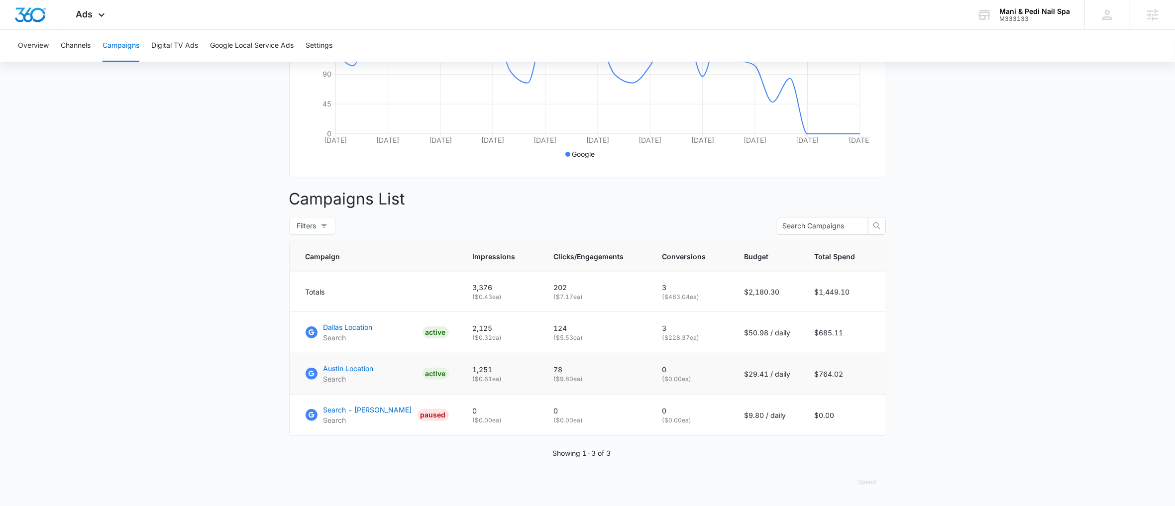
click at [845, 375] on td "$764.02" at bounding box center [844, 373] width 83 height 41
click at [816, 331] on td "$685.11" at bounding box center [844, 332] width 83 height 41
click at [578, 375] on p "( $9.80 ea)" at bounding box center [596, 379] width 85 height 9
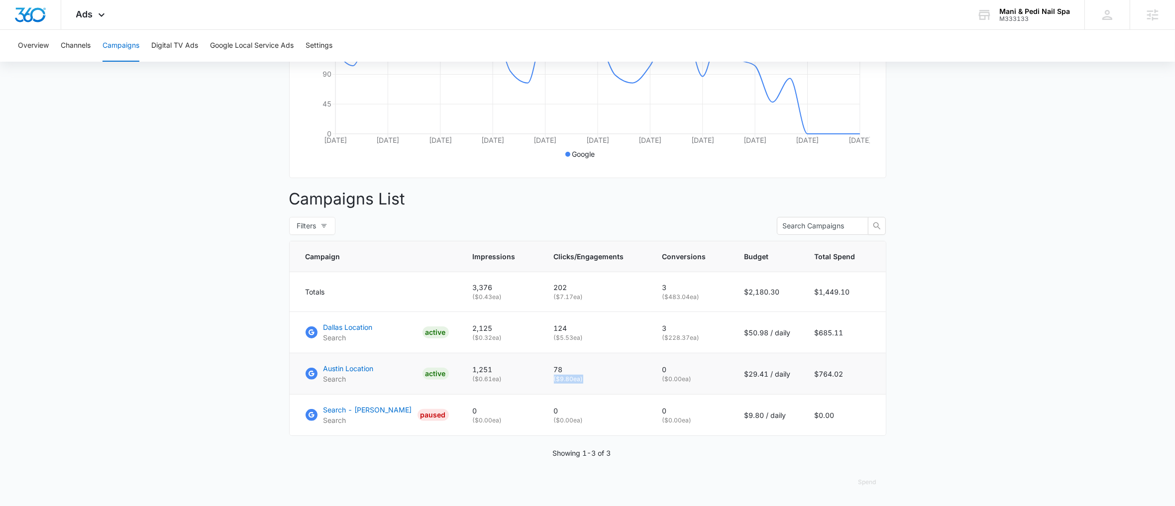
click at [578, 375] on p "( $9.80 ea)" at bounding box center [596, 379] width 85 height 9
click at [463, 450] on div "Showing 1-3 of 3" at bounding box center [587, 453] width 597 height 10
click at [82, 26] on div "Ads Apps Reputation Websites Forms CRM Email Social Payments POS Content Ads In…" at bounding box center [91, 14] width 61 height 29
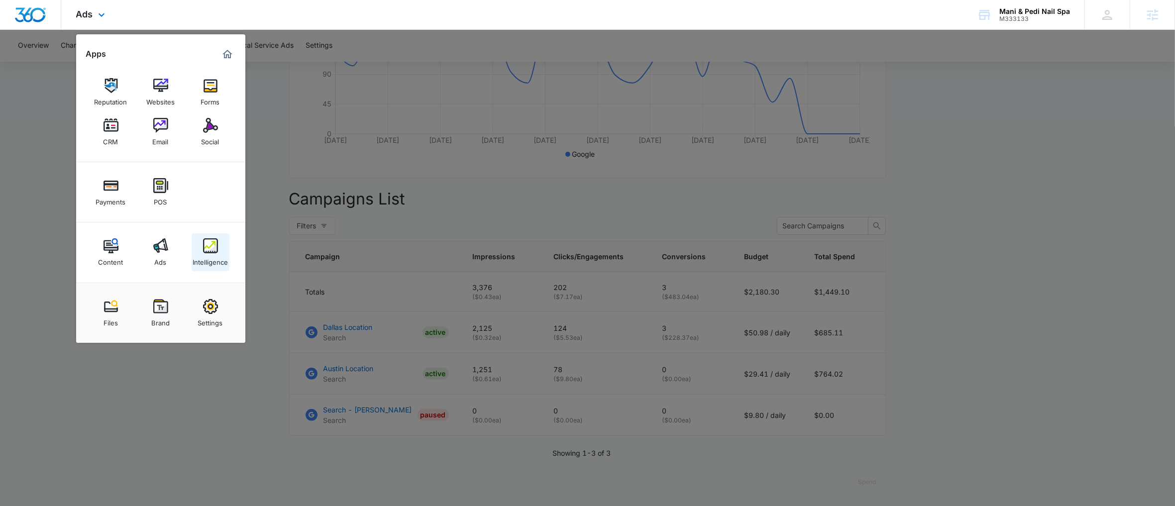
click at [217, 251] on img at bounding box center [210, 245] width 15 height 15
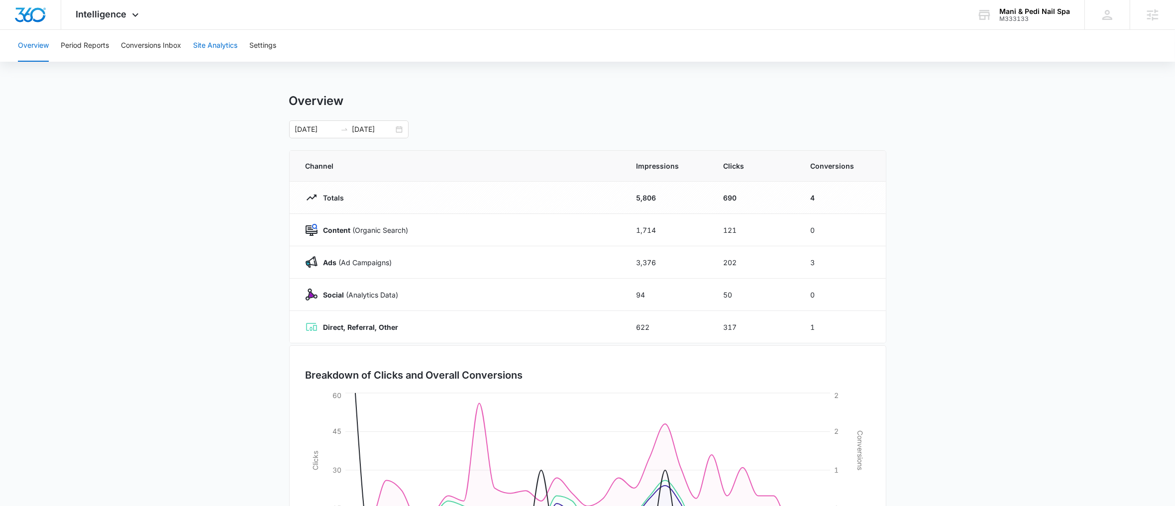
click at [226, 46] on button "Site Analytics" at bounding box center [215, 46] width 44 height 32
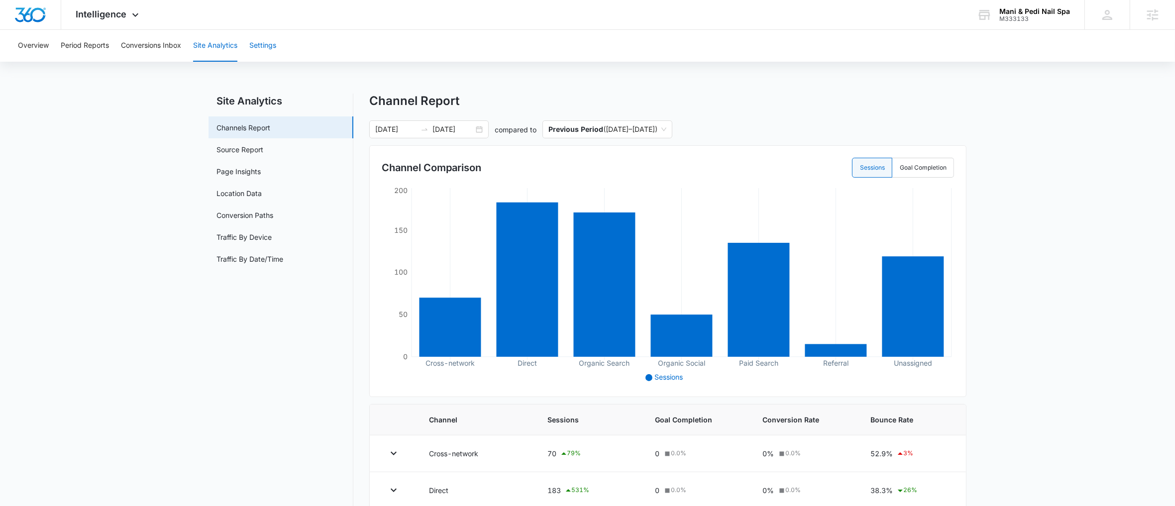
click at [268, 46] on button "Settings" at bounding box center [262, 46] width 27 height 32
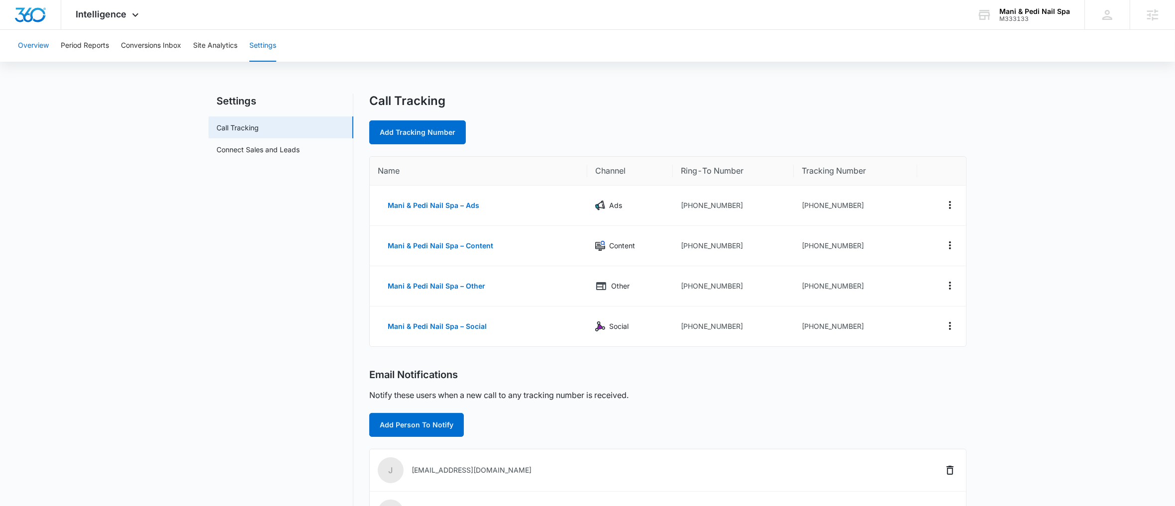
click at [39, 49] on button "Overview" at bounding box center [33, 46] width 31 height 32
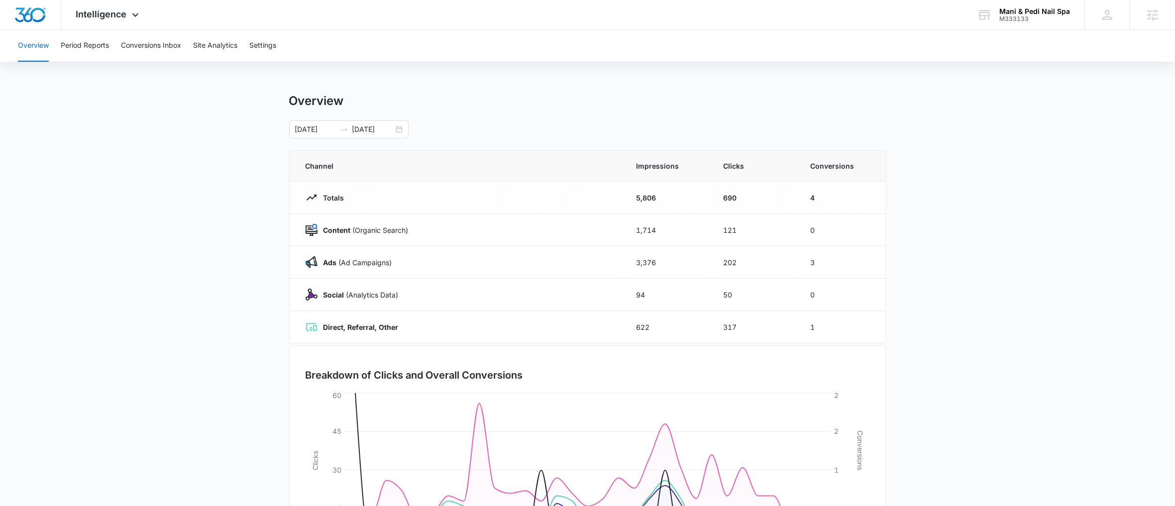
click at [115, 393] on main "Overview 09/07/2025 10/07/2025 Channel Impressions Clicks Conversions Totals 5,…" at bounding box center [587, 355] width 1175 height 523
click at [1026, 26] on div "Mani & Pedi Nail Spa M333133 Your Accounts View All" at bounding box center [1023, 14] width 122 height 29
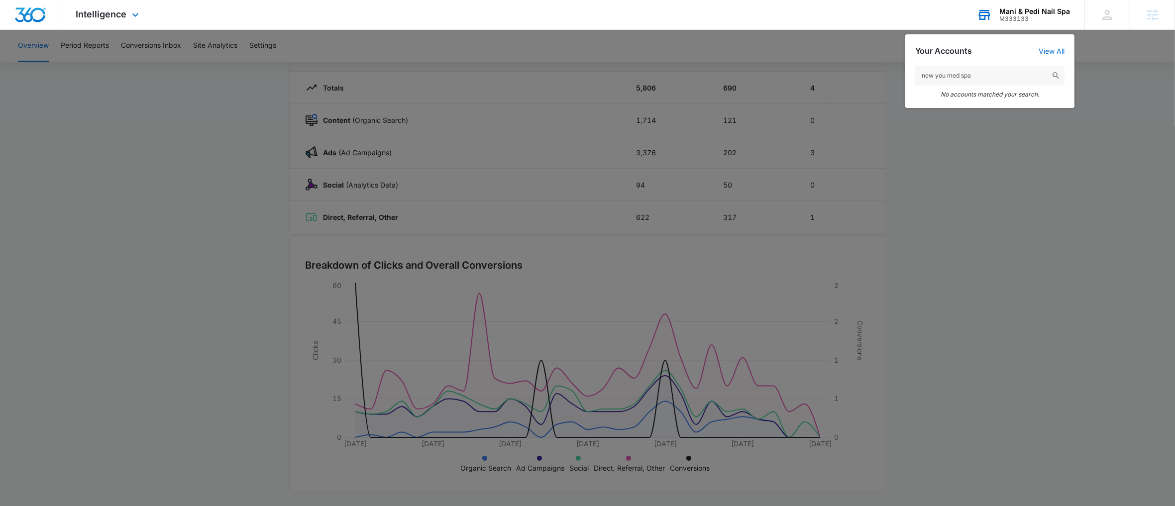
type input "new you med spa"
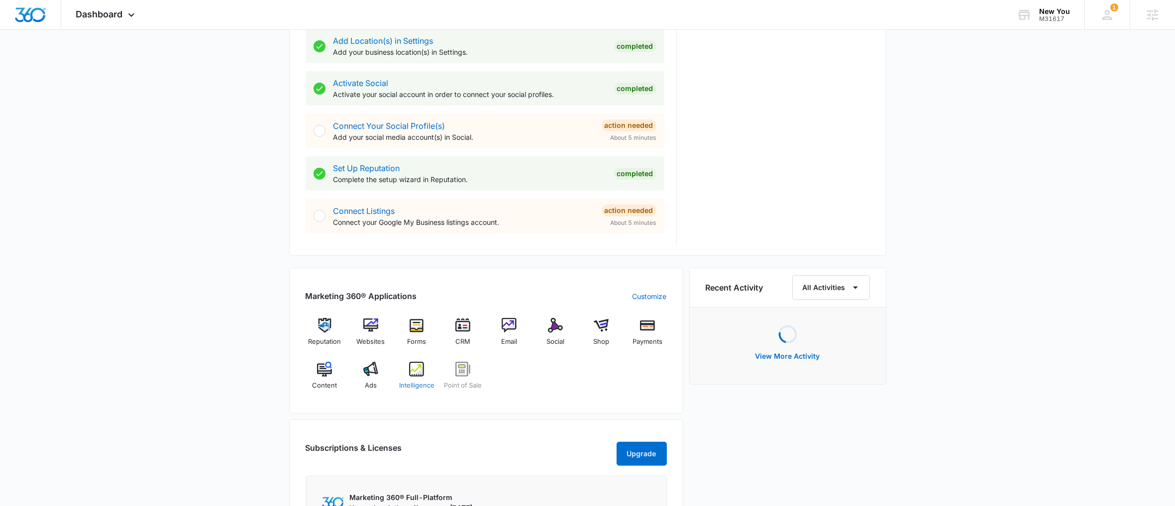
scroll to position [382, 0]
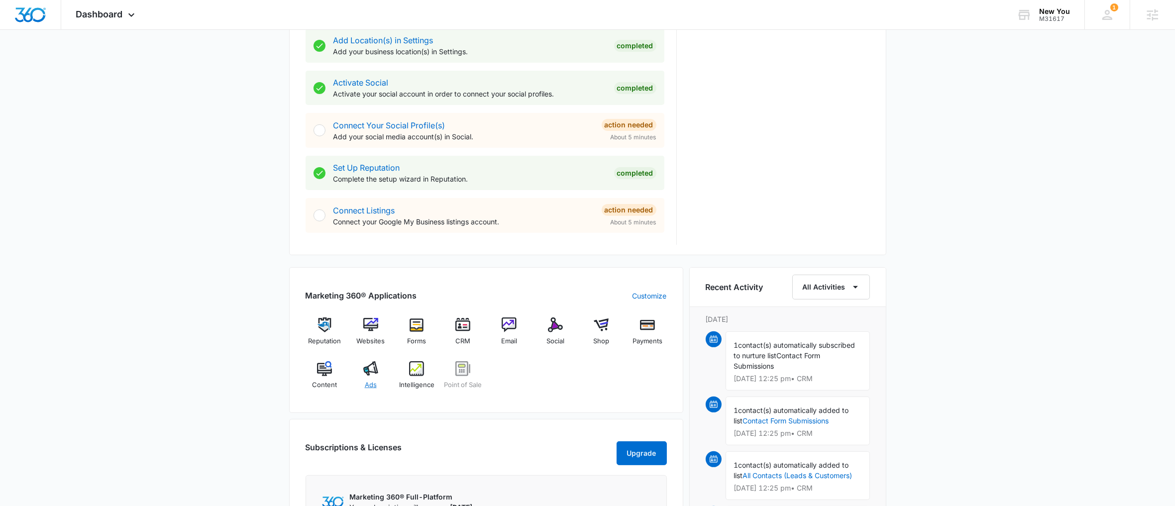
click at [371, 374] on img at bounding box center [370, 368] width 15 height 15
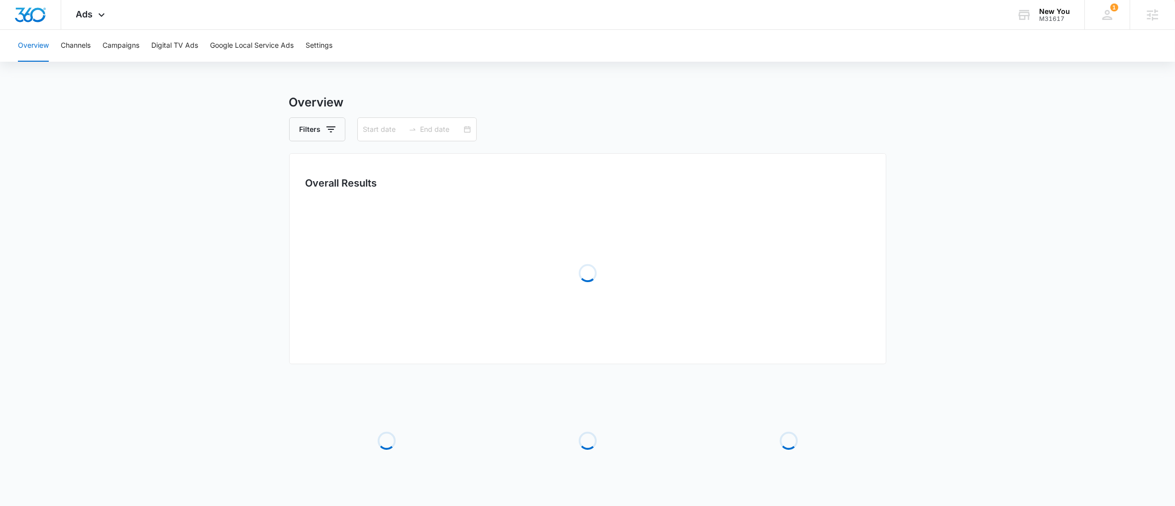
type input "09/02/2025"
type input "[DATE]"
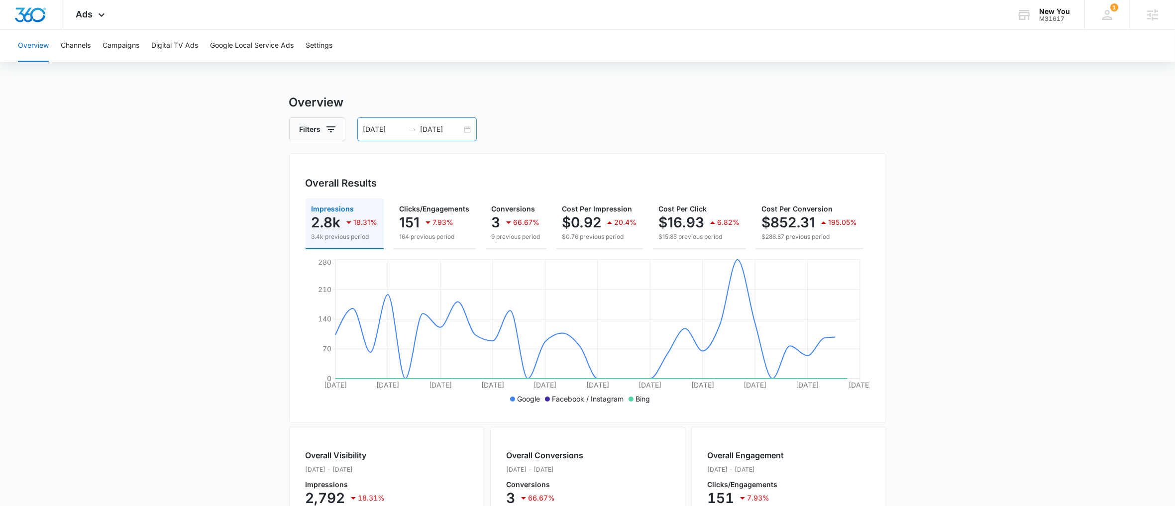
click at [469, 125] on div "09/02/2025 10/02/2025" at bounding box center [416, 129] width 119 height 24
click at [681, 96] on h3 "Overview" at bounding box center [587, 103] width 597 height 18
click at [468, 130] on div "09/02/2025 10/02/2025" at bounding box center [416, 129] width 119 height 24
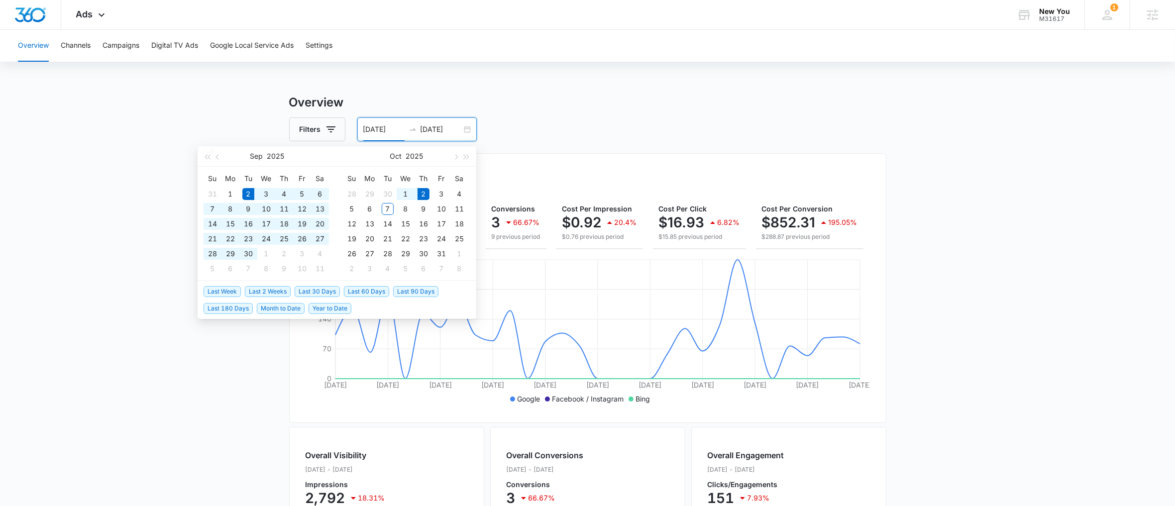
type input "09/02/2025"
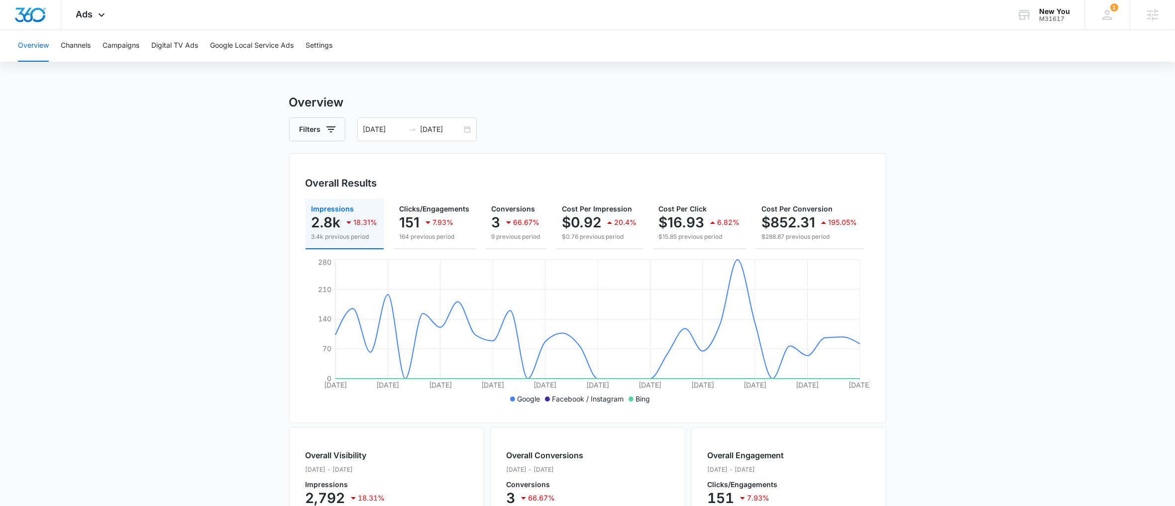
click at [969, 211] on main "Overview Filters 09/02/2025 10/02/2025 Overall Results Impressions 2.8k 18.31% …" at bounding box center [587, 451] width 1175 height 715
